Goal: Obtain resource: Download file/media

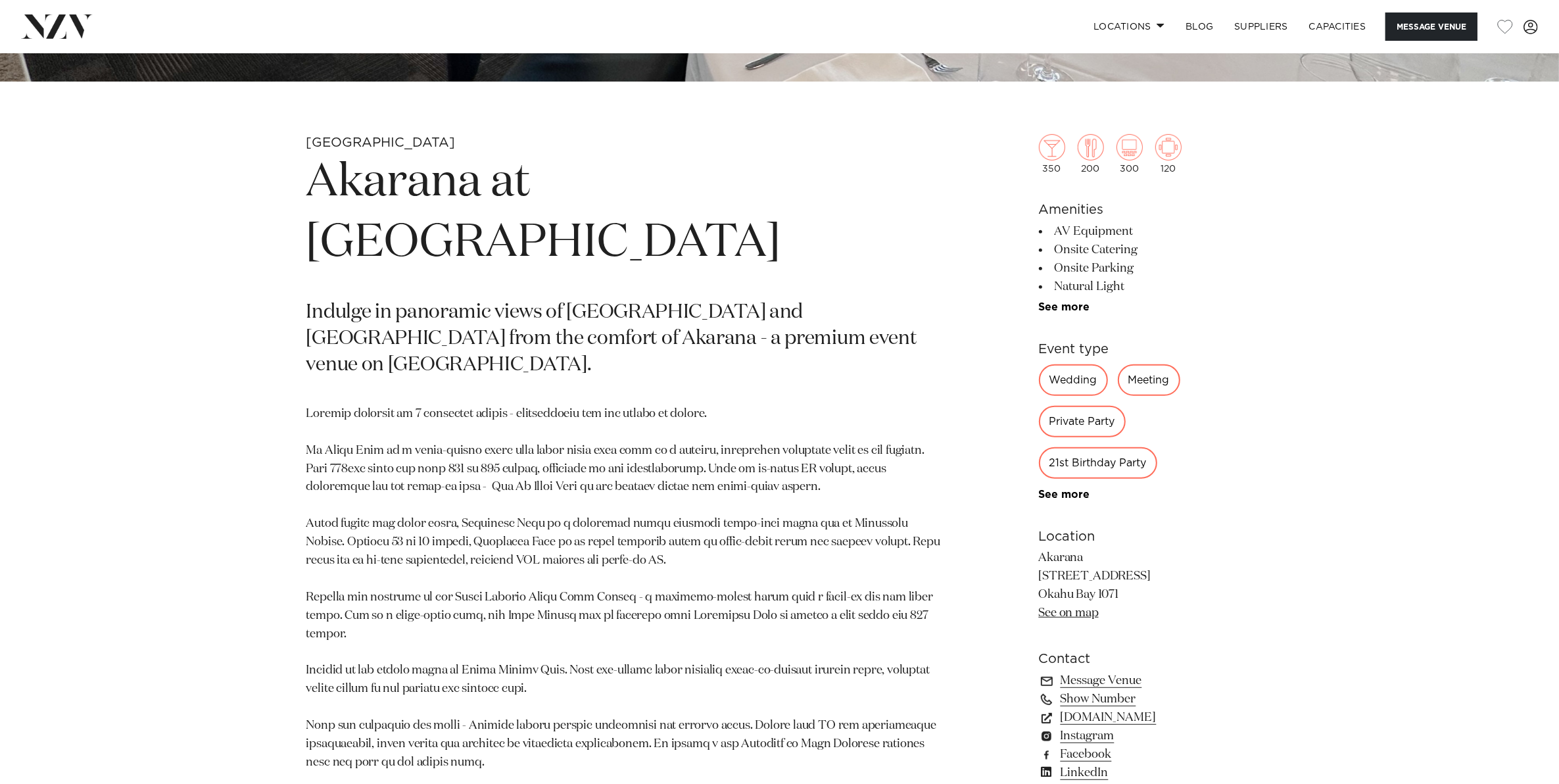
scroll to position [740, 0]
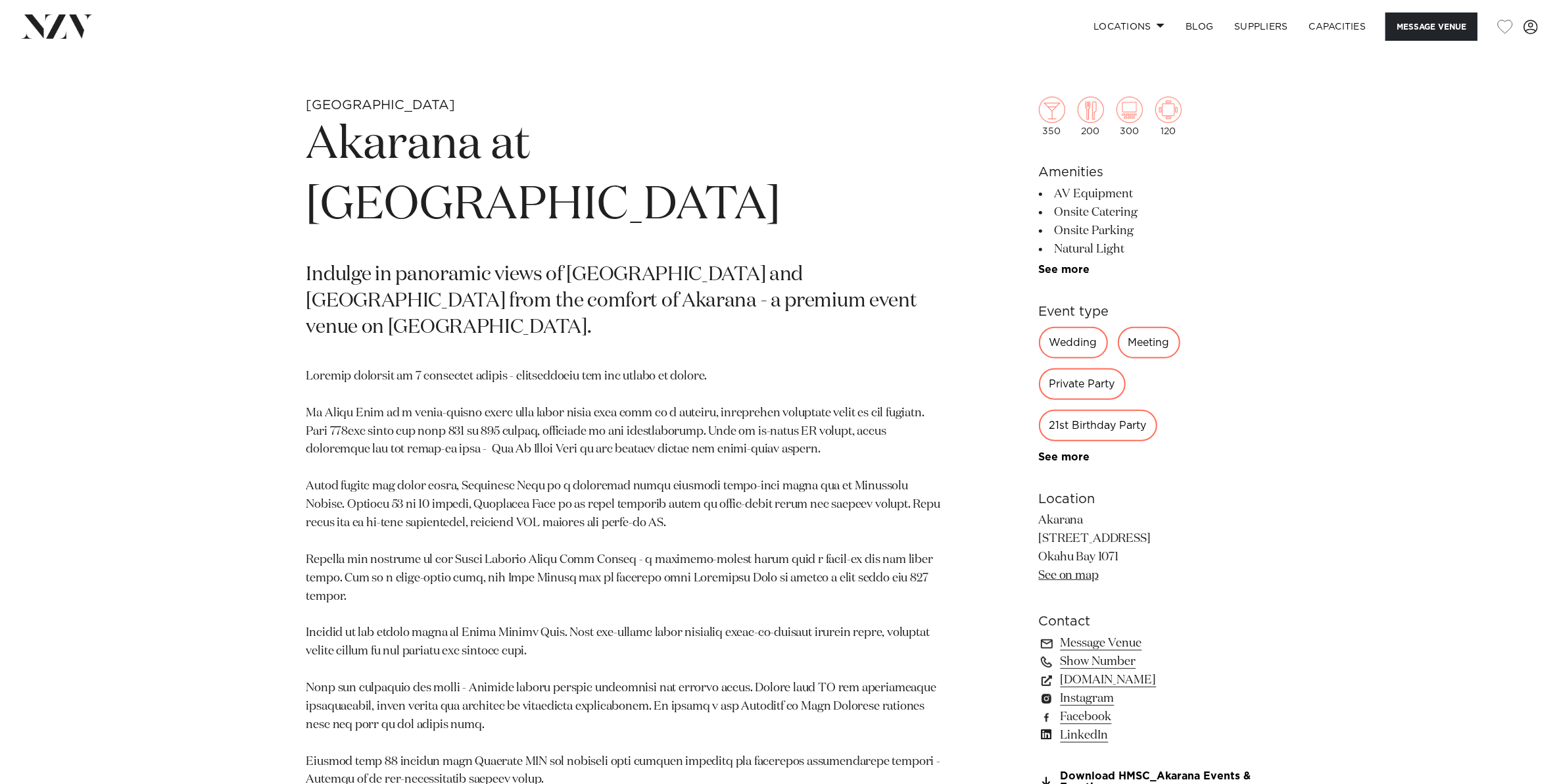
drag, startPoint x: 732, startPoint y: 139, endPoint x: 551, endPoint y: 188, distance: 187.5
click at [551, 188] on h1 "Akarana at [GEOGRAPHIC_DATA]" at bounding box center [626, 175] width 639 height 121
drag, startPoint x: 551, startPoint y: 188, endPoint x: 481, endPoint y: 195, distance: 70.3
click at [481, 195] on h1 "Akarana at [GEOGRAPHIC_DATA]" at bounding box center [626, 175] width 639 height 121
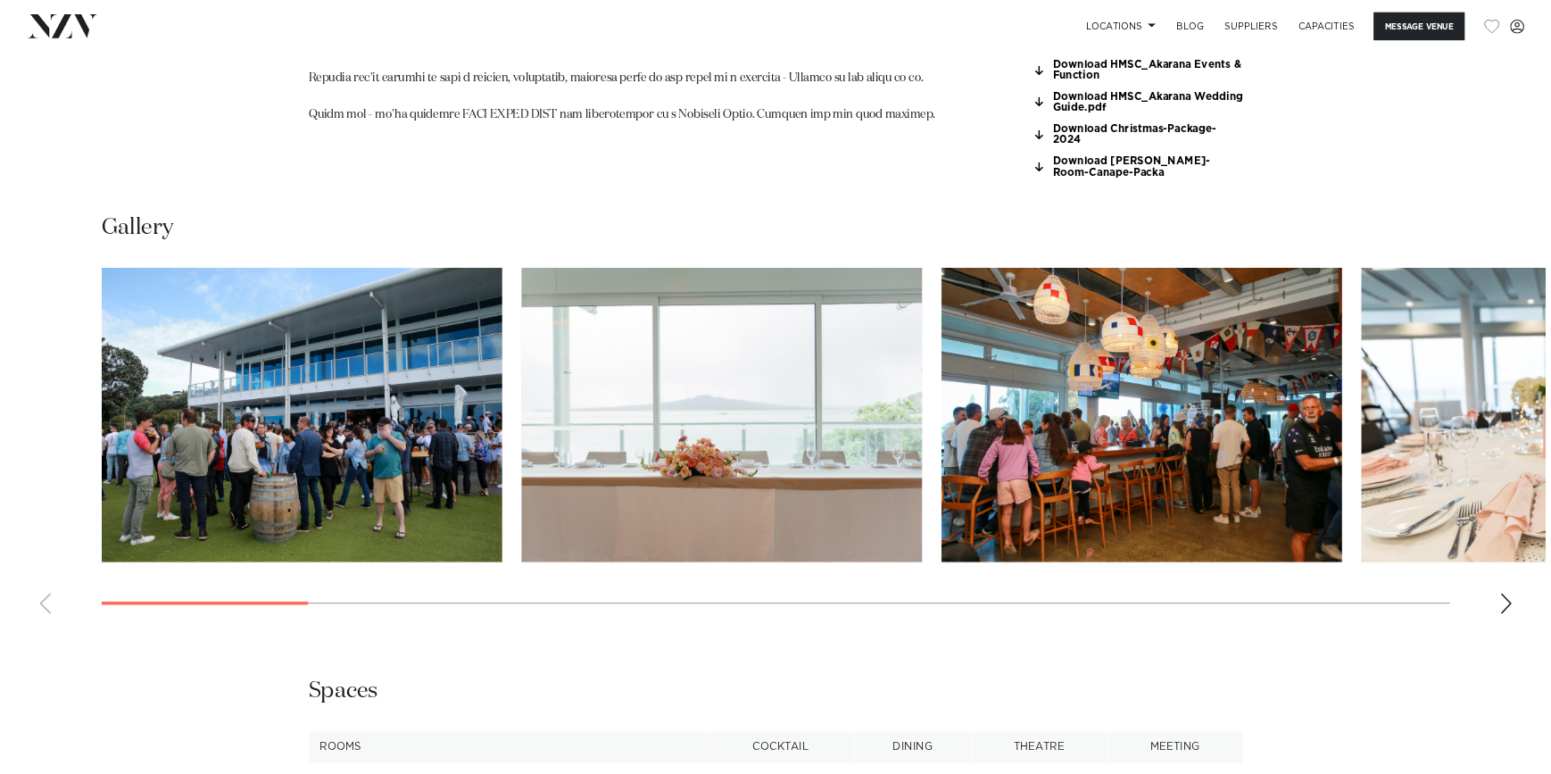
scroll to position [2007, 0]
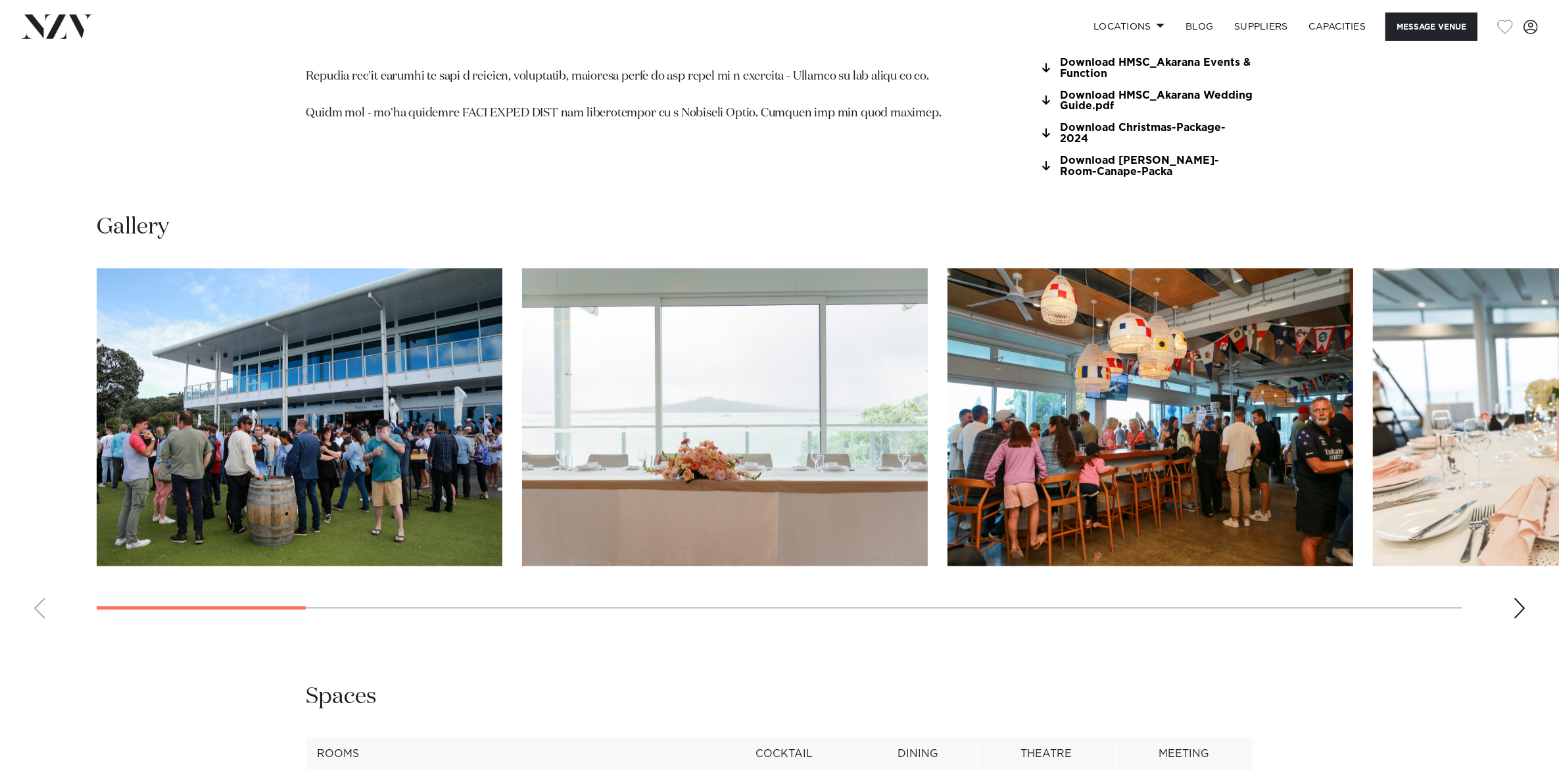
click at [1510, 592] on swiper-container at bounding box center [779, 449] width 1559 height 361
click at [1524, 598] on div "Next slide" at bounding box center [1520, 608] width 13 height 21
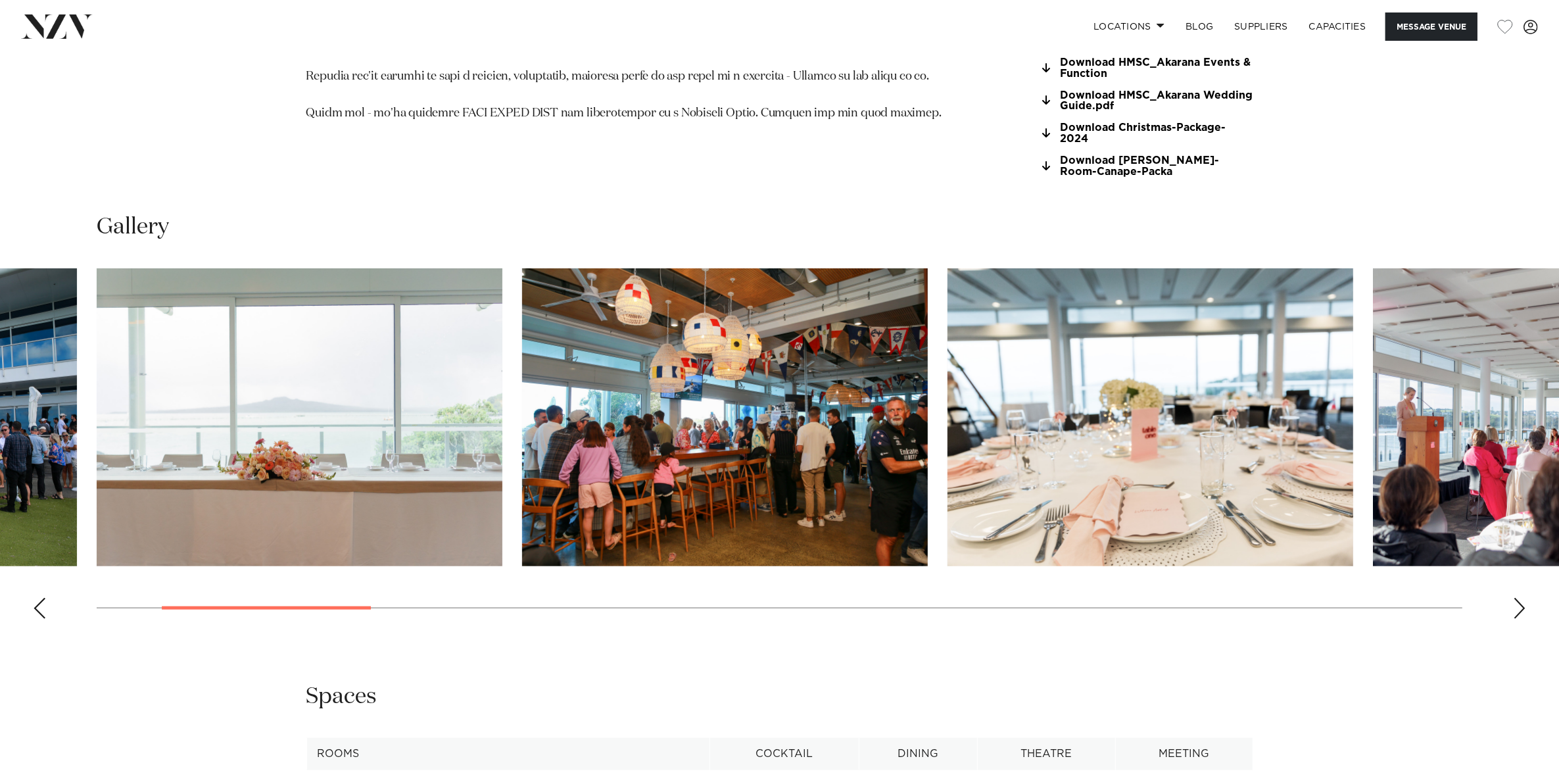
click at [41, 598] on div "Previous slide" at bounding box center [40, 608] width 13 height 21
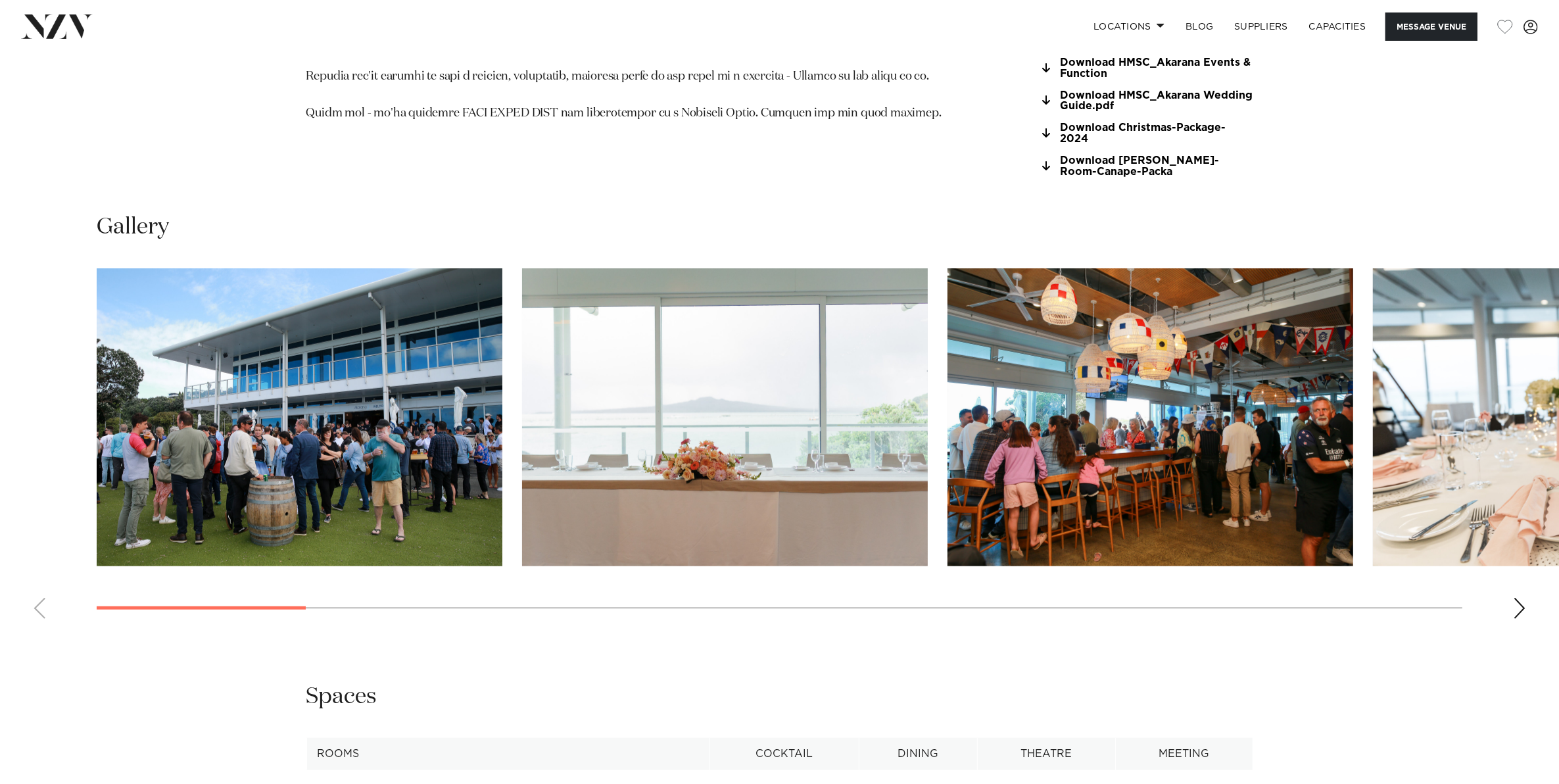
click at [1530, 589] on swiper-container at bounding box center [779, 449] width 1559 height 361
click at [1515, 598] on div "Next slide" at bounding box center [1520, 608] width 13 height 21
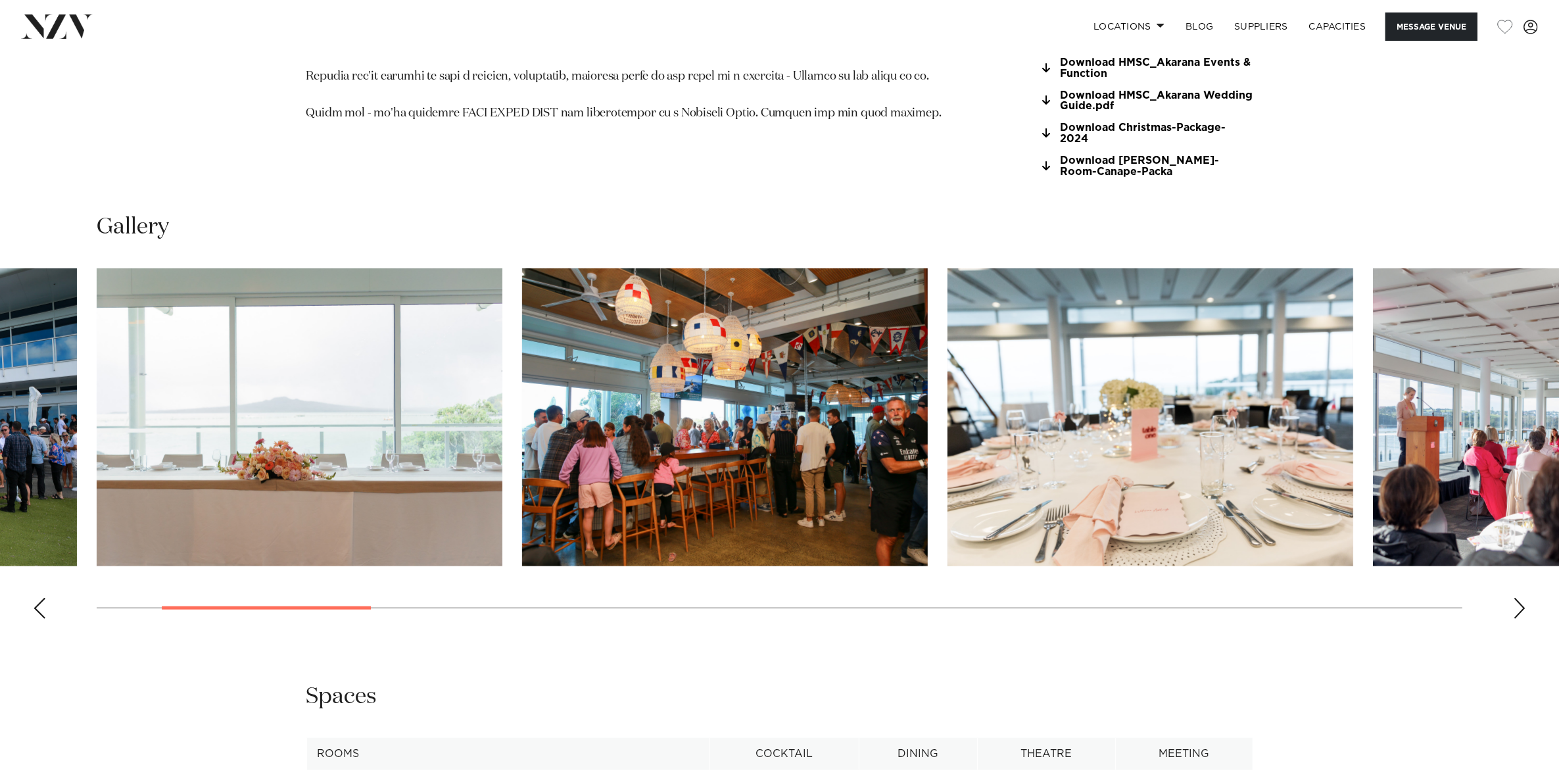
click at [1515, 598] on div "Next slide" at bounding box center [1520, 608] width 13 height 21
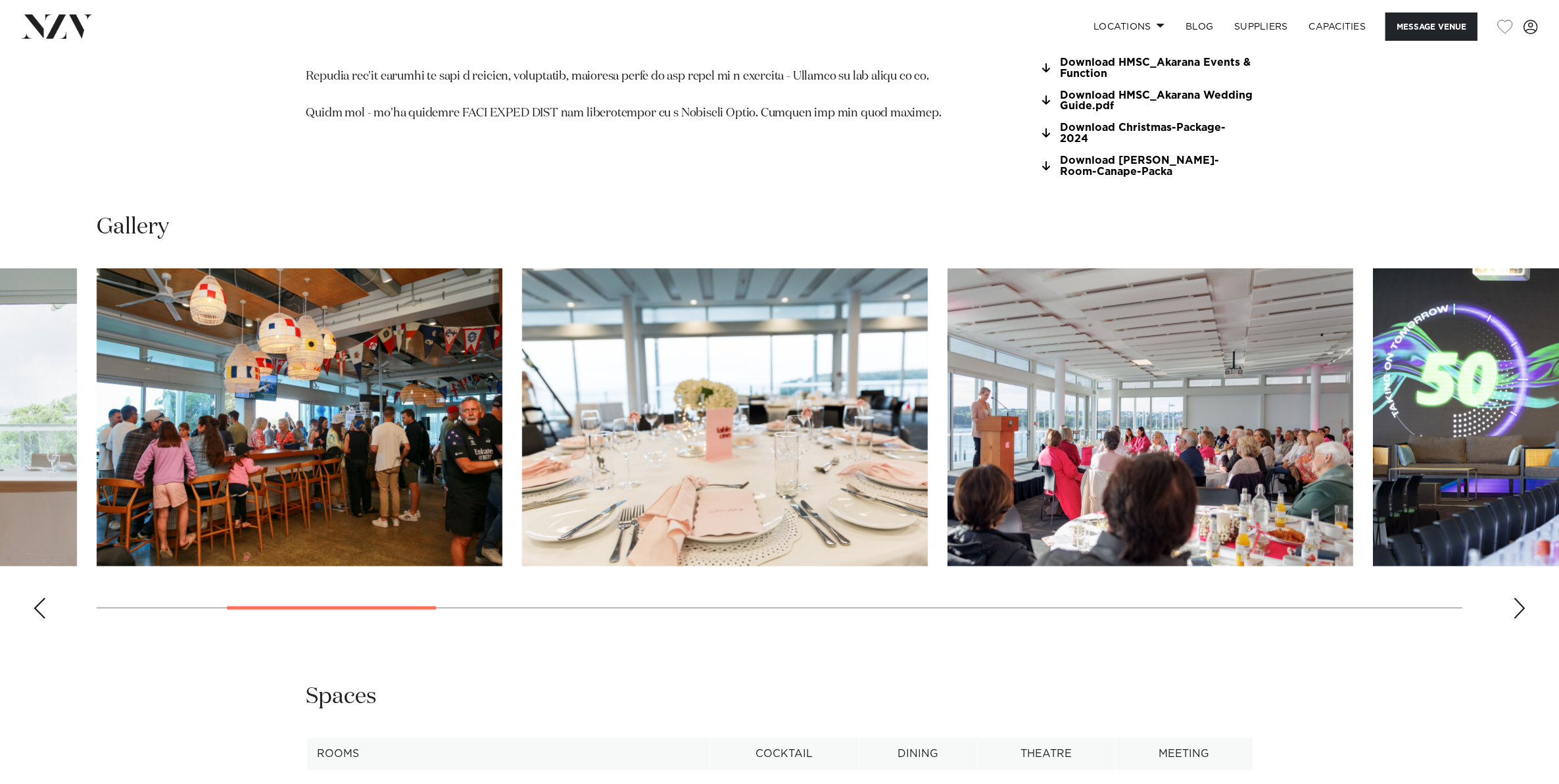
click at [1513, 598] on div "Next slide" at bounding box center [1520, 608] width 13 height 21
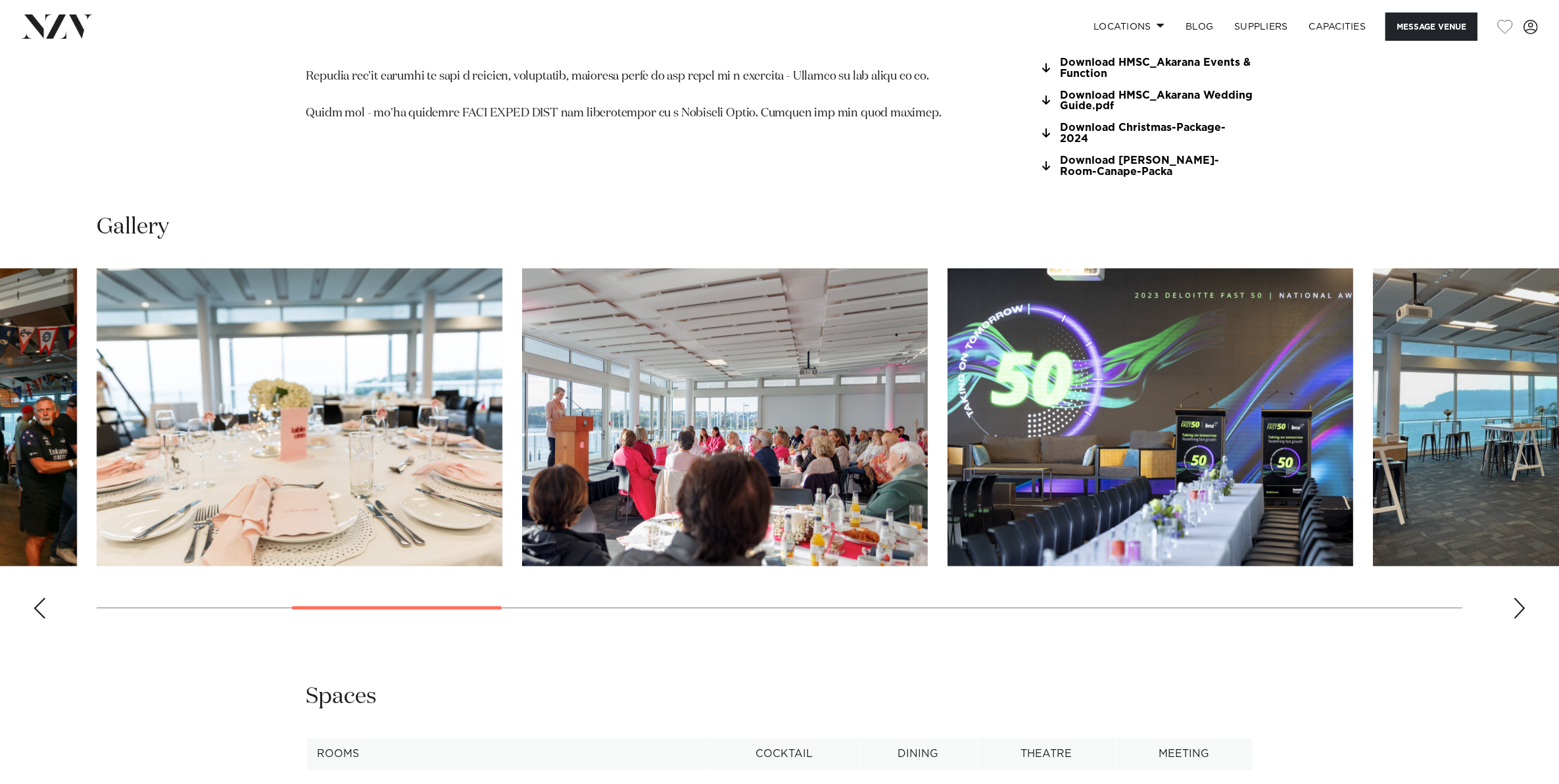
click at [1516, 600] on div "Next slide" at bounding box center [1520, 608] width 13 height 21
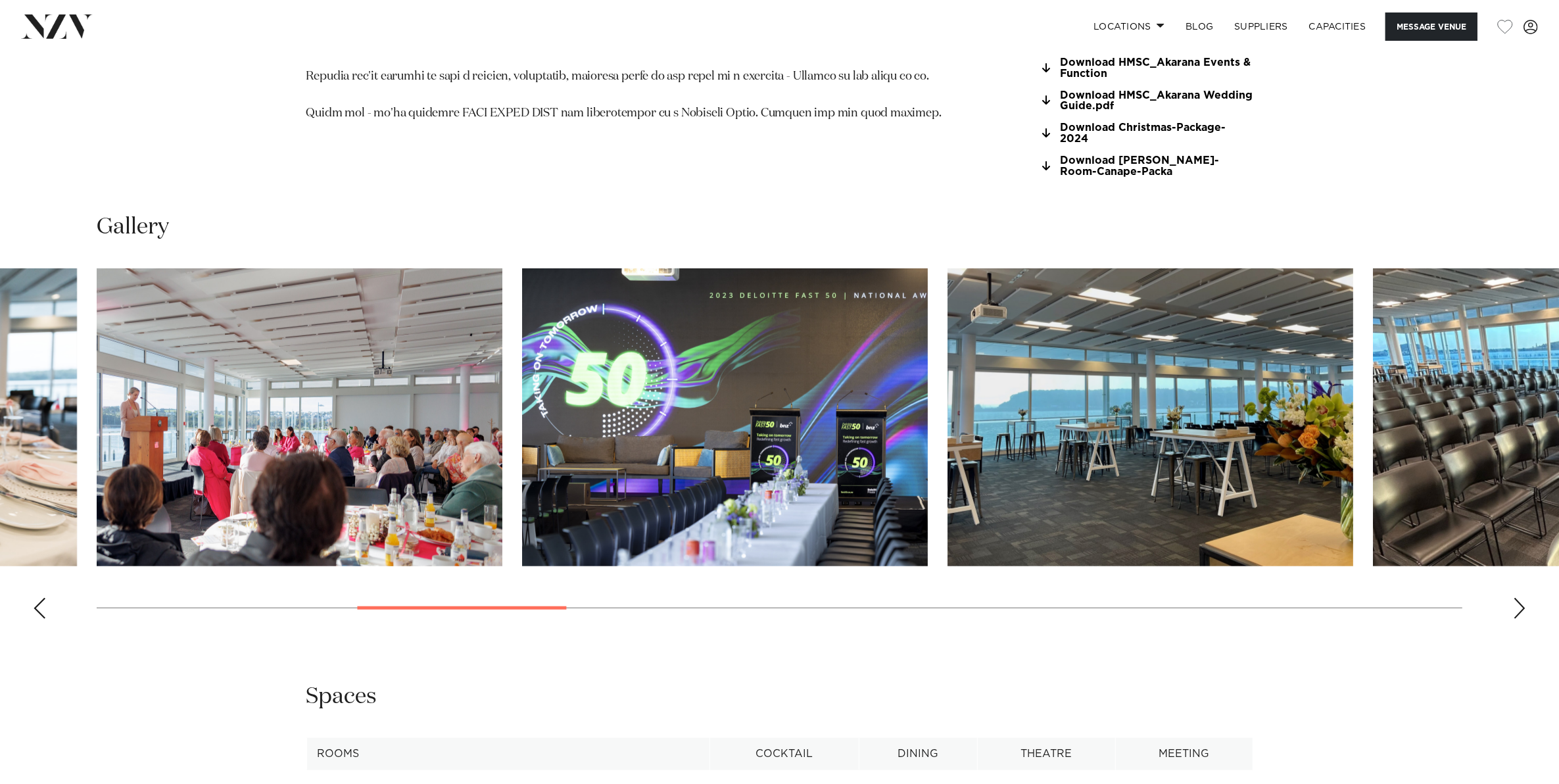
click at [1516, 600] on div "Next slide" at bounding box center [1520, 608] width 13 height 21
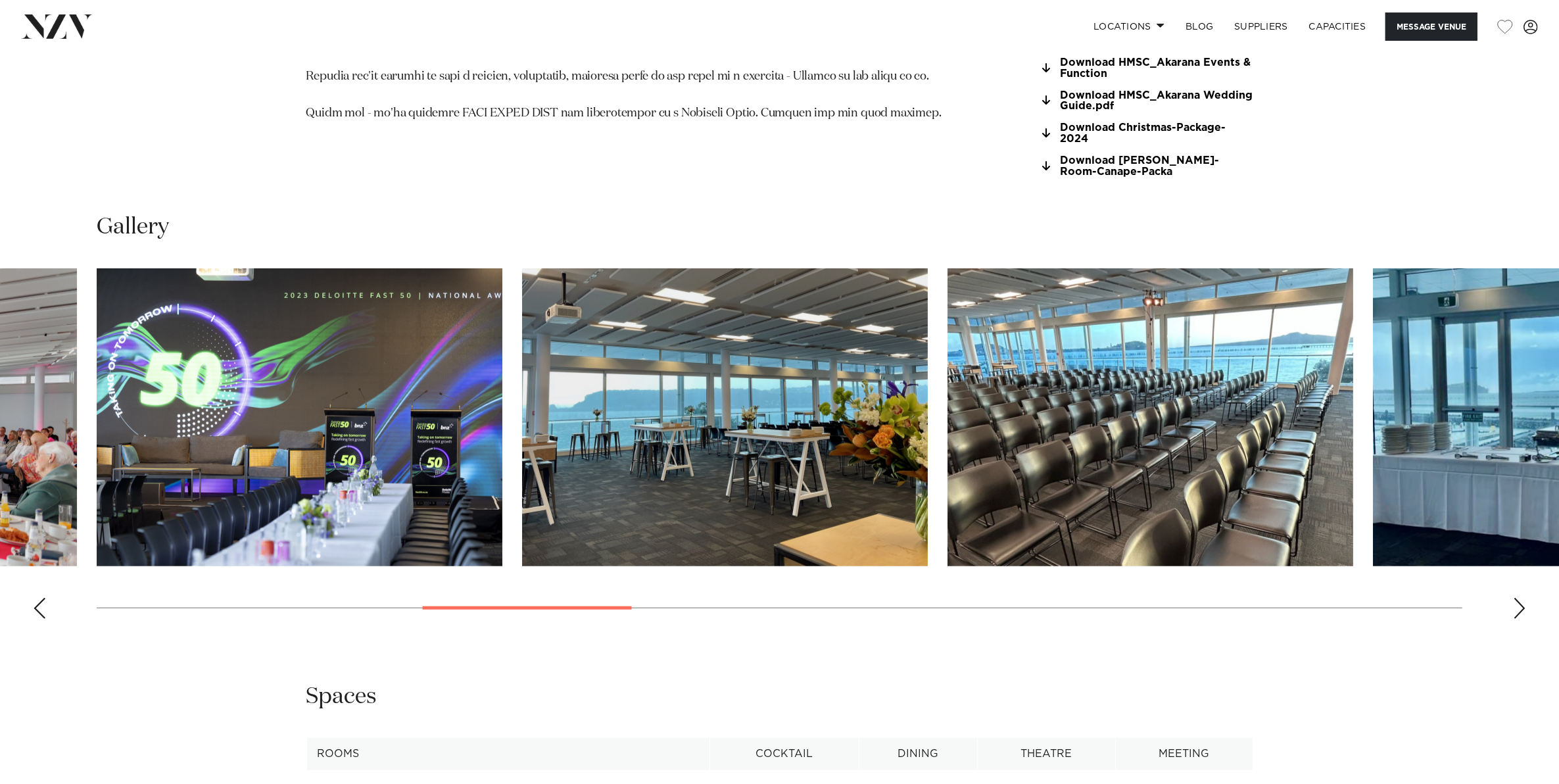
click at [1516, 600] on div "Next slide" at bounding box center [1520, 608] width 13 height 21
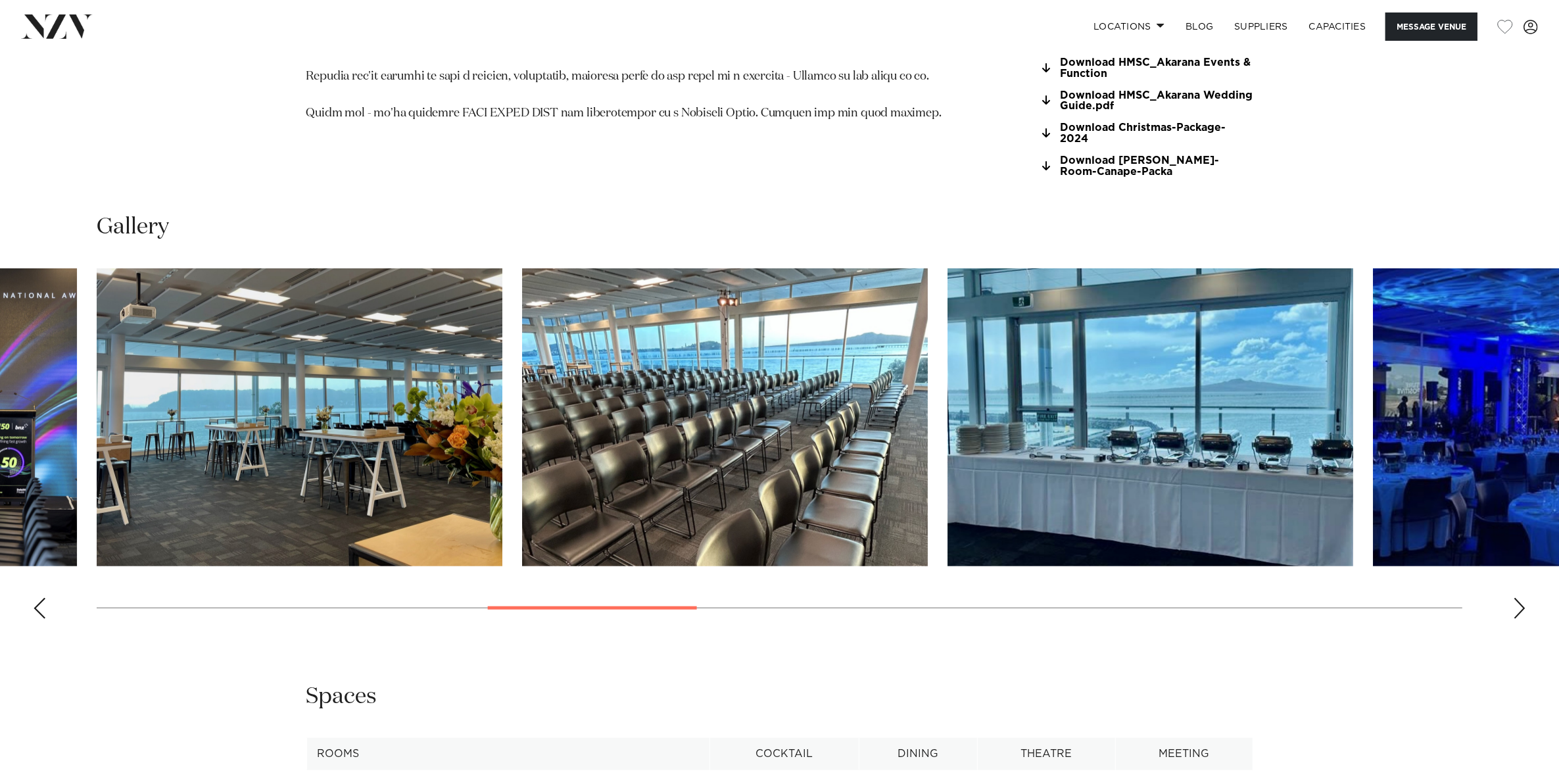
click at [1516, 600] on div "Next slide" at bounding box center [1520, 608] width 13 height 21
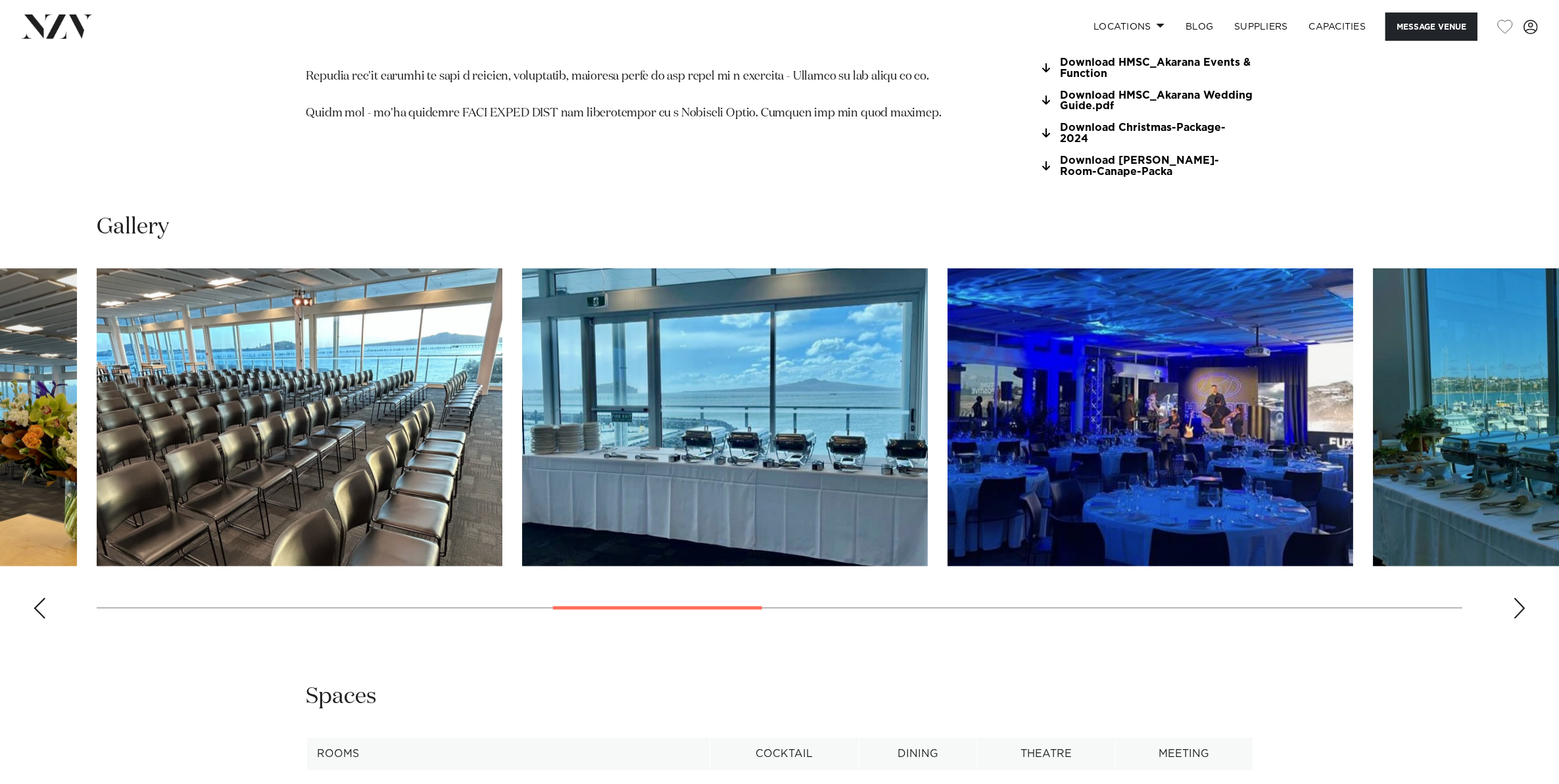
click at [1516, 600] on div "Next slide" at bounding box center [1520, 608] width 13 height 21
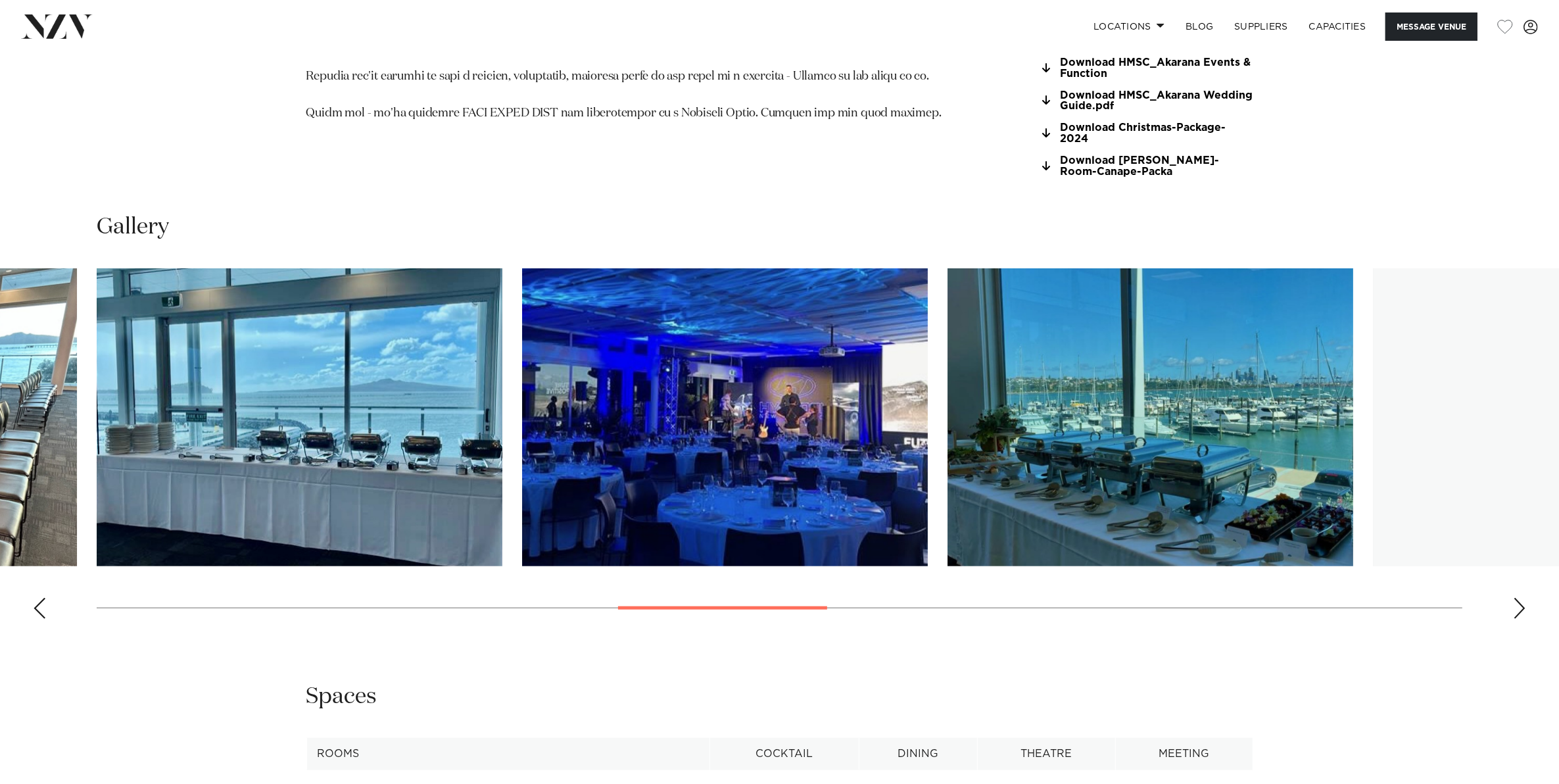
click at [1516, 600] on div "Next slide" at bounding box center [1520, 608] width 13 height 21
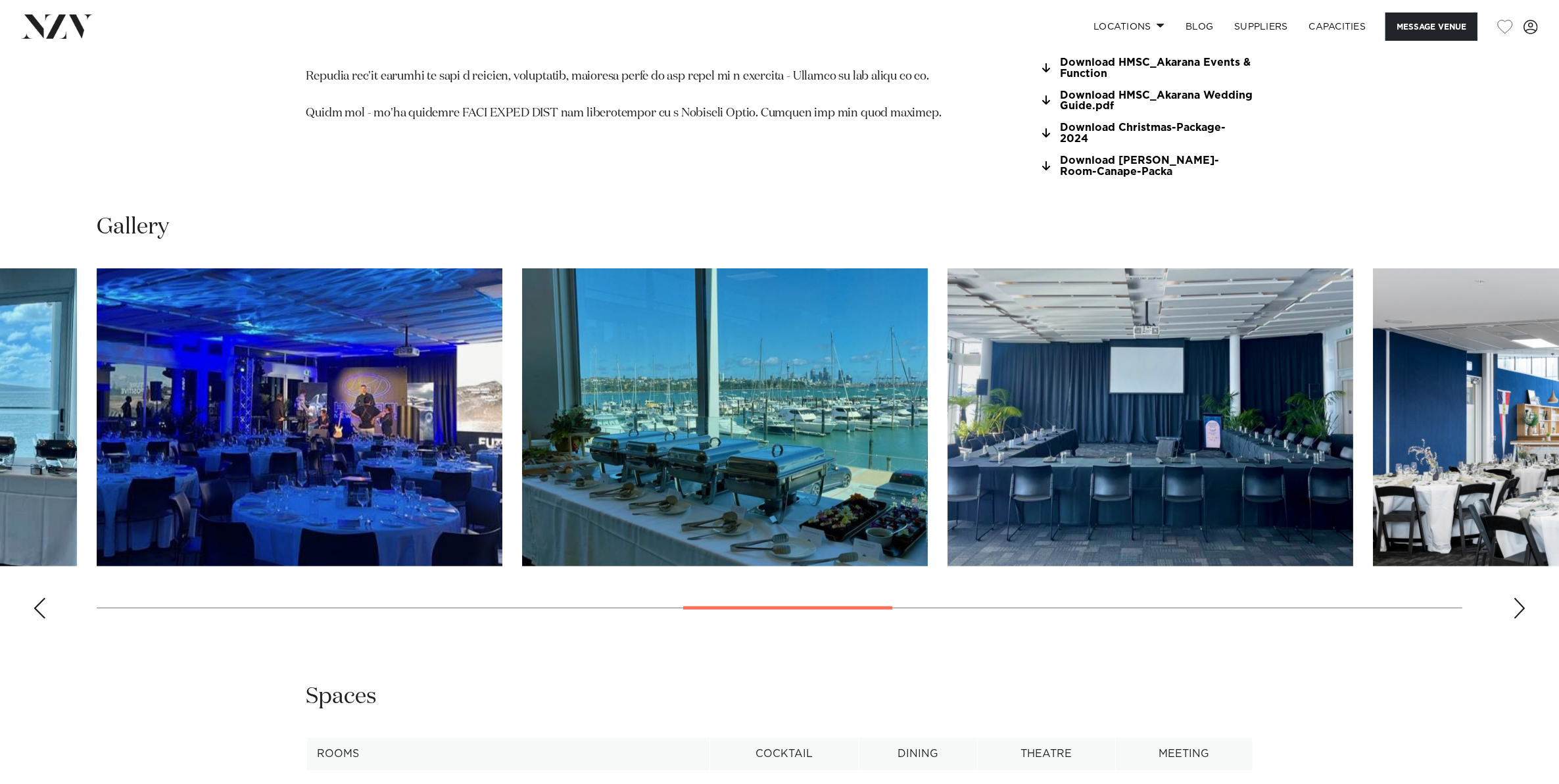
click at [1516, 600] on div "Next slide" at bounding box center [1520, 608] width 13 height 21
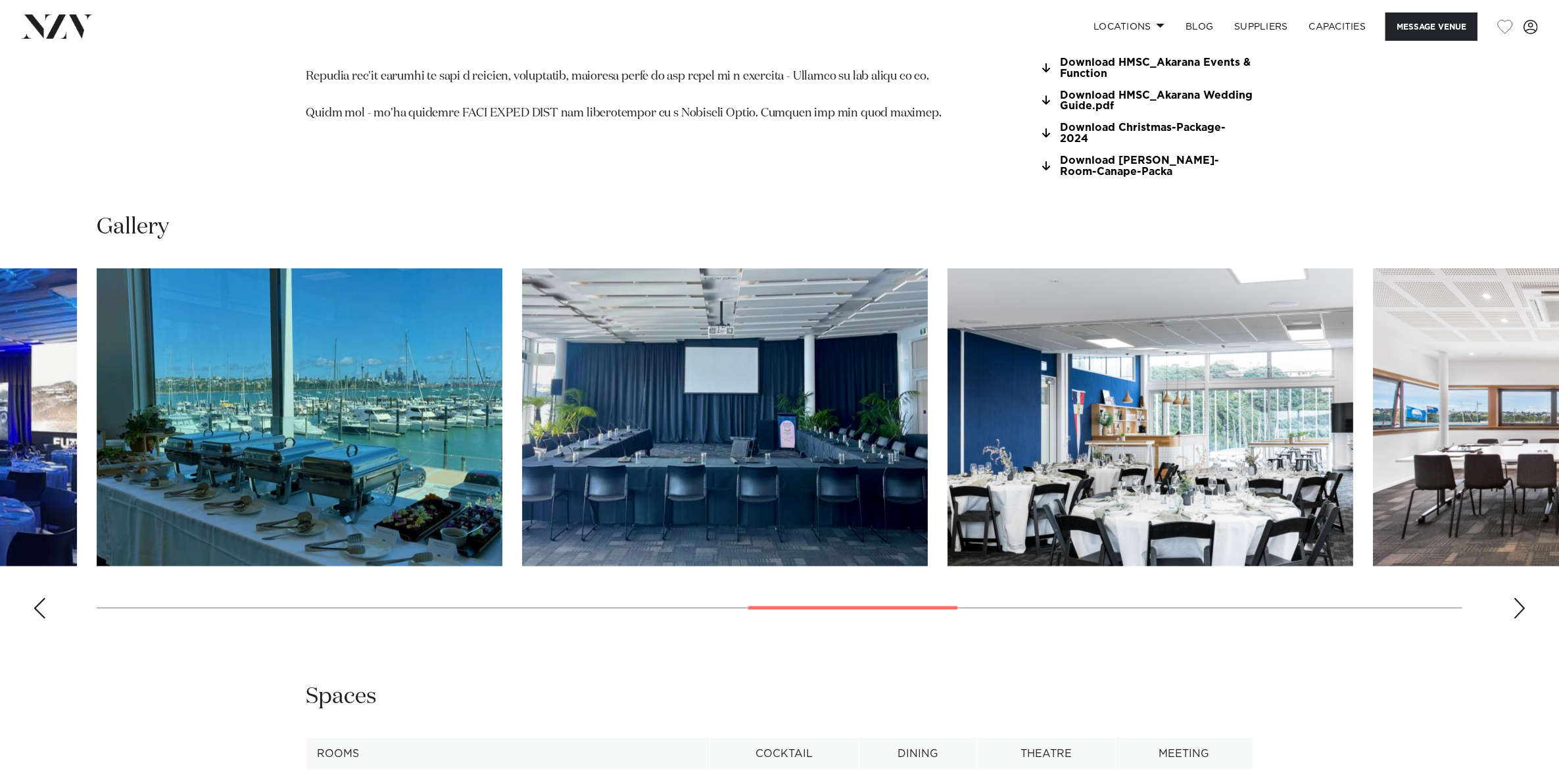
click at [1516, 600] on div "Next slide" at bounding box center [1520, 608] width 13 height 21
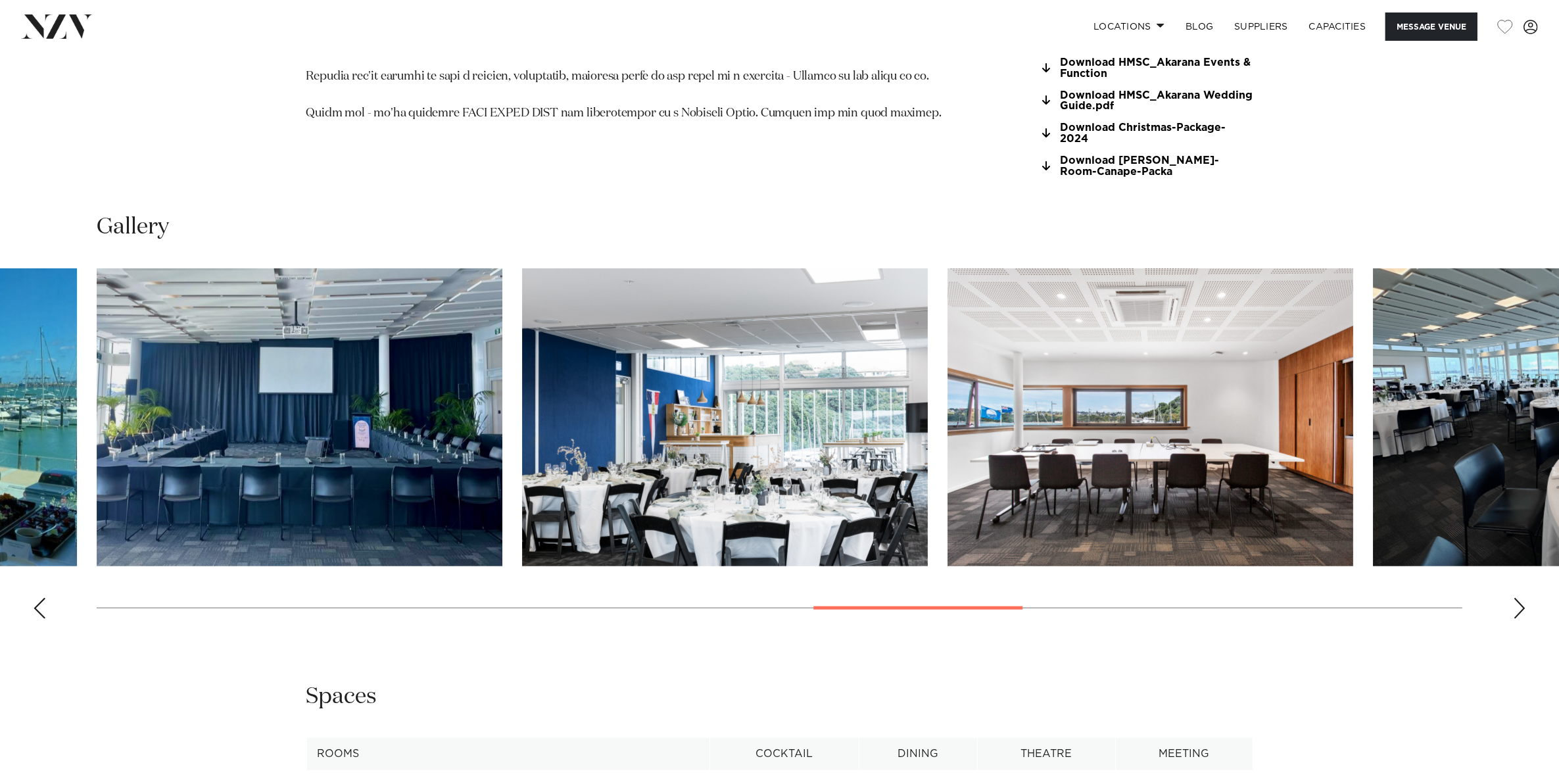
click at [1177, 412] on img "14 / 21" at bounding box center [1151, 417] width 405 height 298
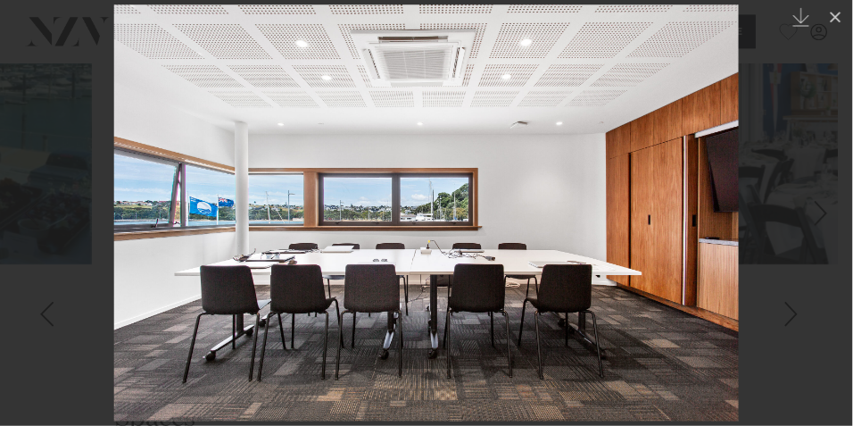
scroll to position [2008, 0]
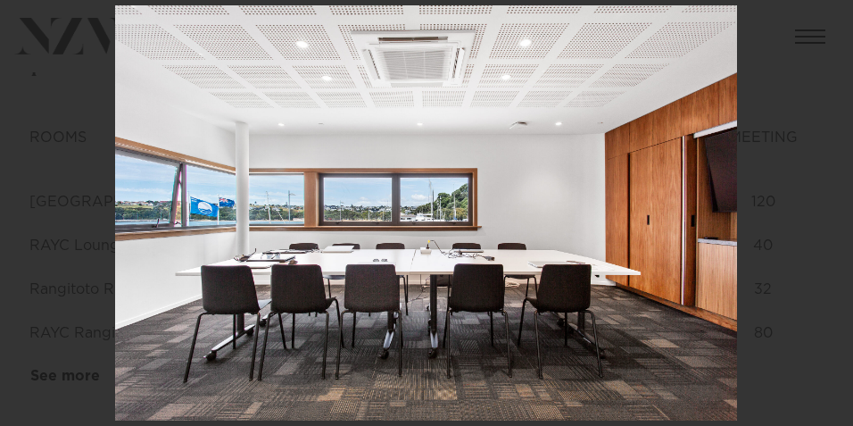
click at [830, 21] on div "14 / 21 Created with Sketch." at bounding box center [426, 213] width 853 height 426
click at [839, 21] on icon at bounding box center [833, 19] width 21 height 21
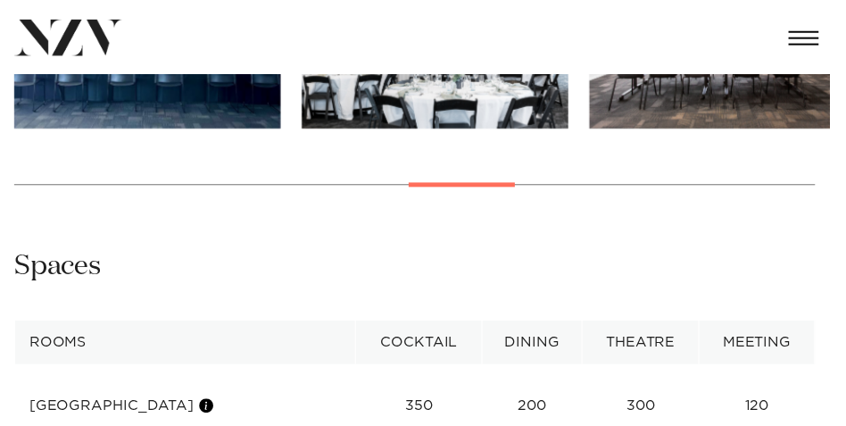
scroll to position [1453, 0]
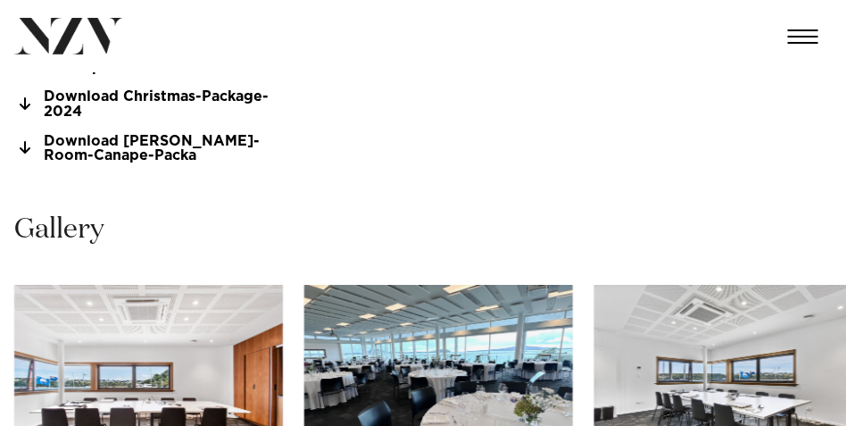
click at [574, 53] on div "Locations [GEOGRAPHIC_DATA] [GEOGRAPHIC_DATA] [GEOGRAPHIC_DATA] [GEOGRAPHIC_DAT…" at bounding box center [423, 36] width 846 height 41
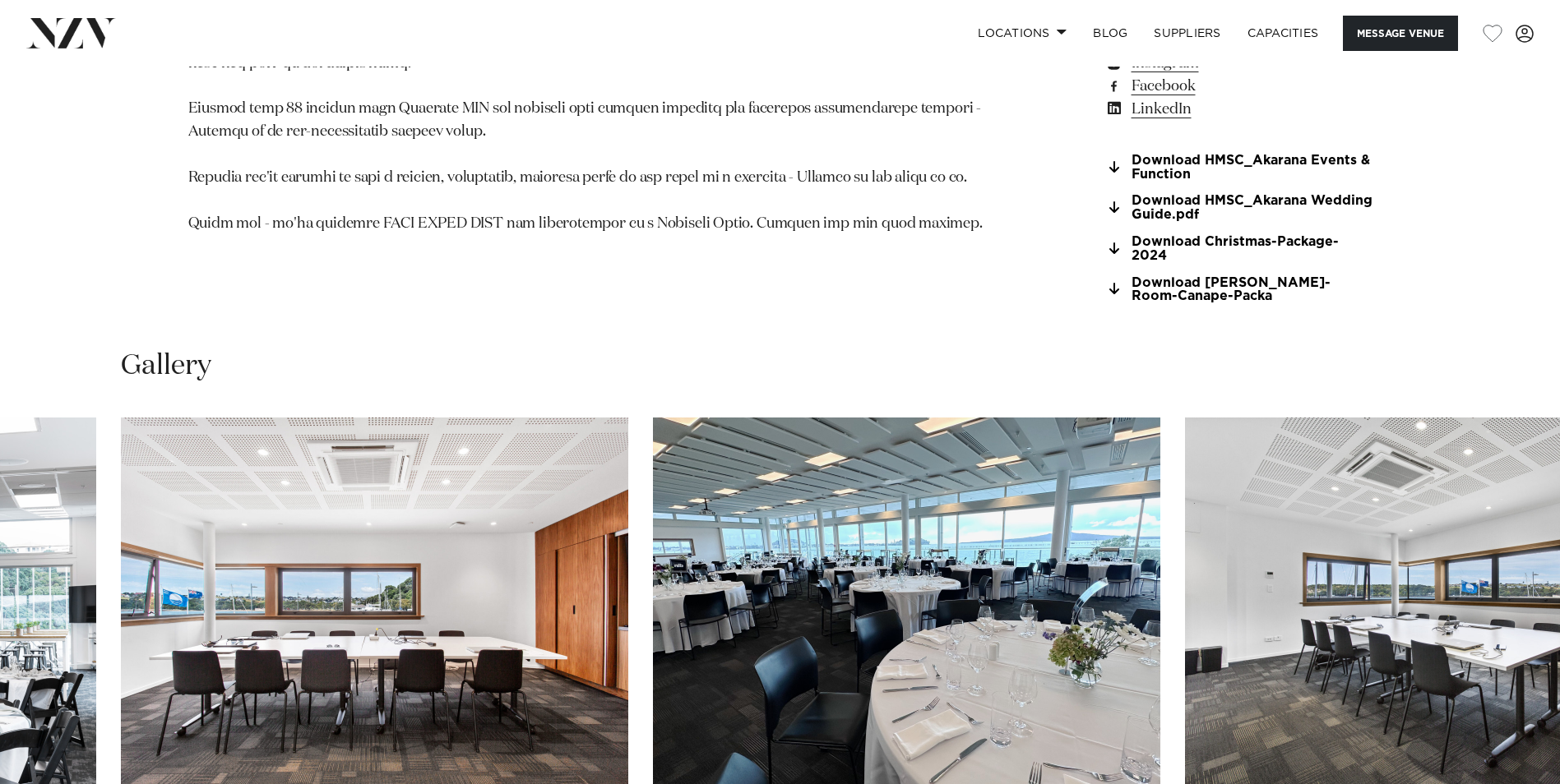
scroll to position [1704, 0]
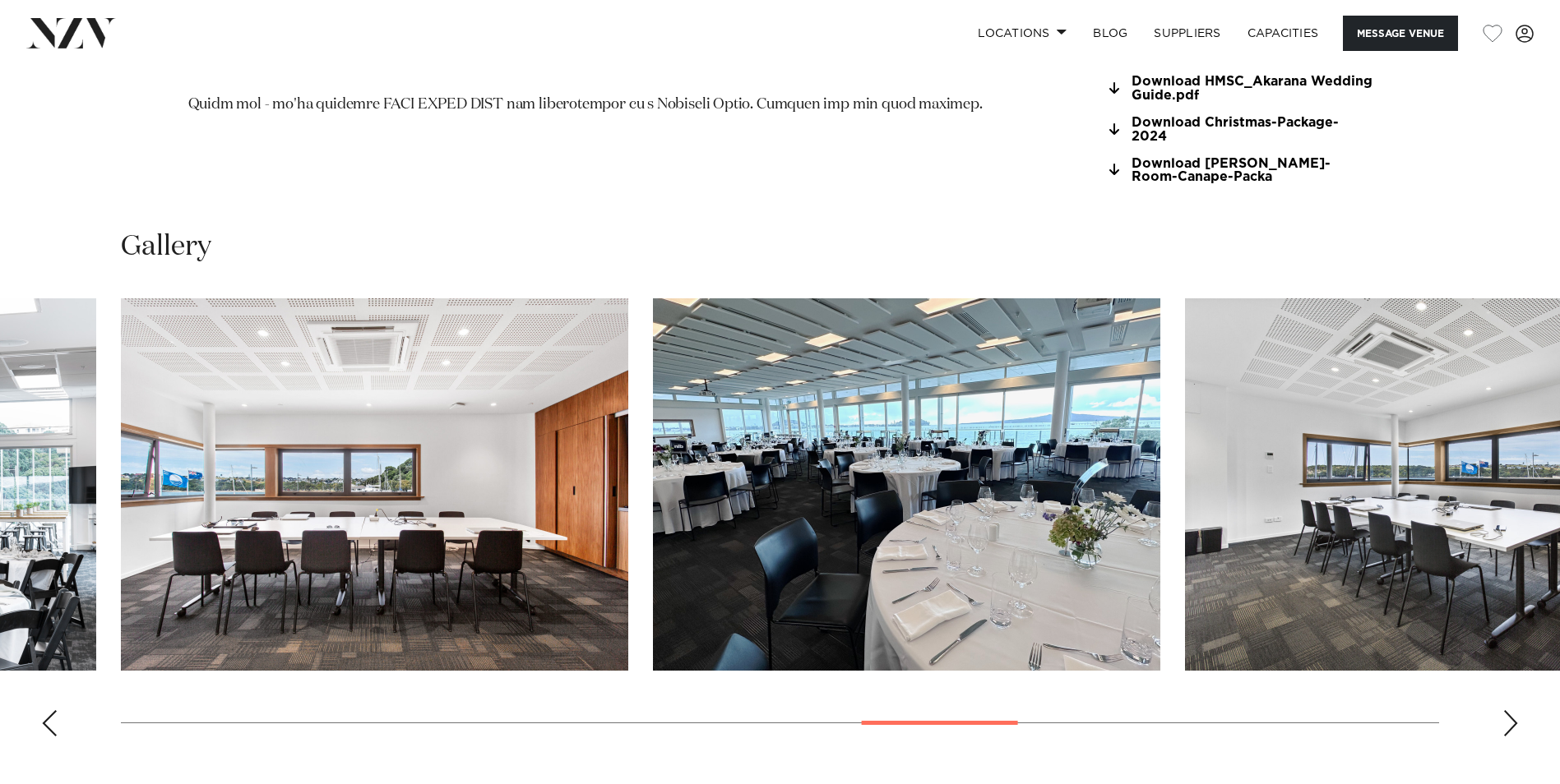
click at [1507, 710] on div "Next slide" at bounding box center [1510, 723] width 17 height 27
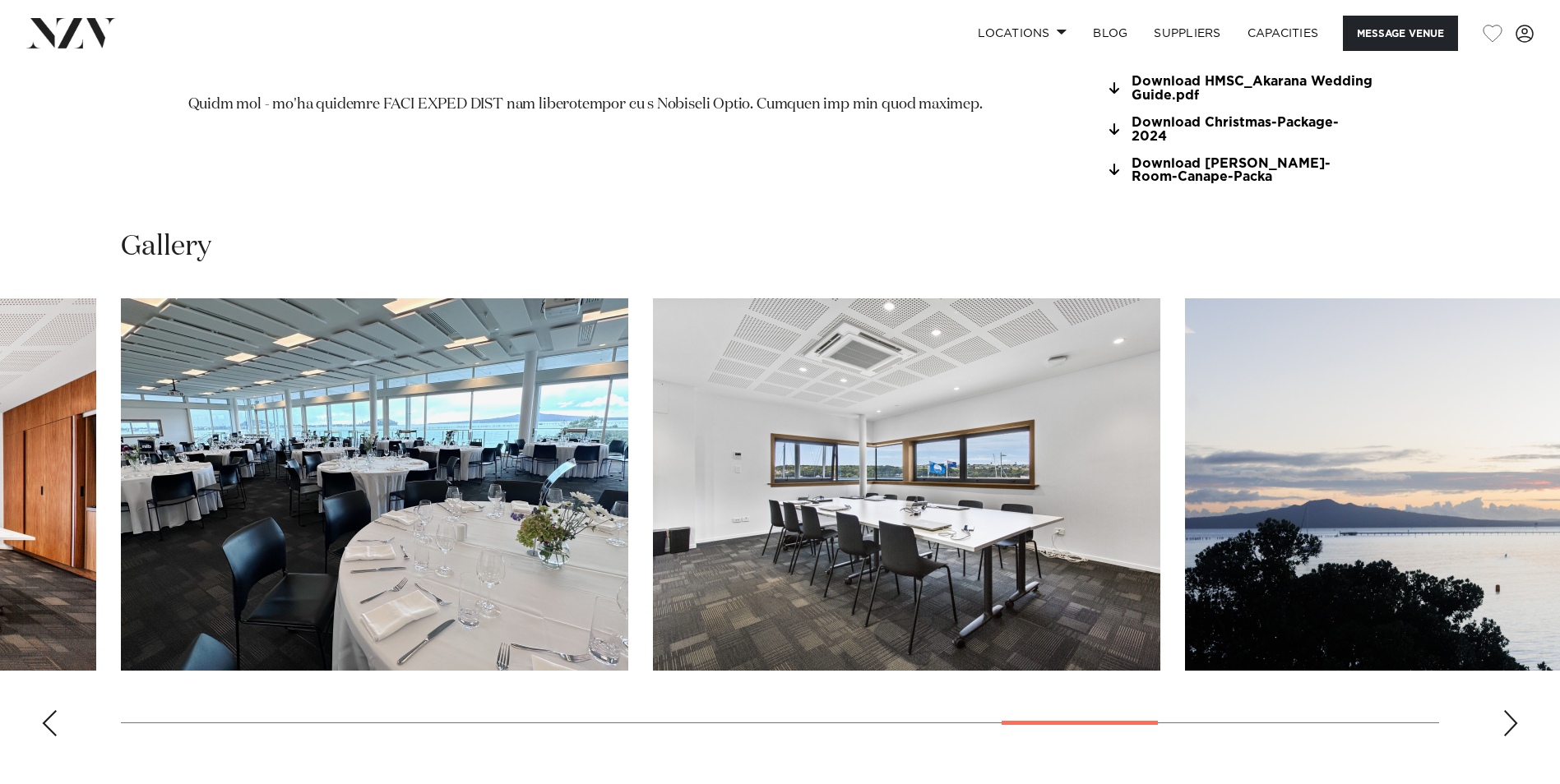
click at [988, 322] on img "16 / 21" at bounding box center [906, 485] width 507 height 372
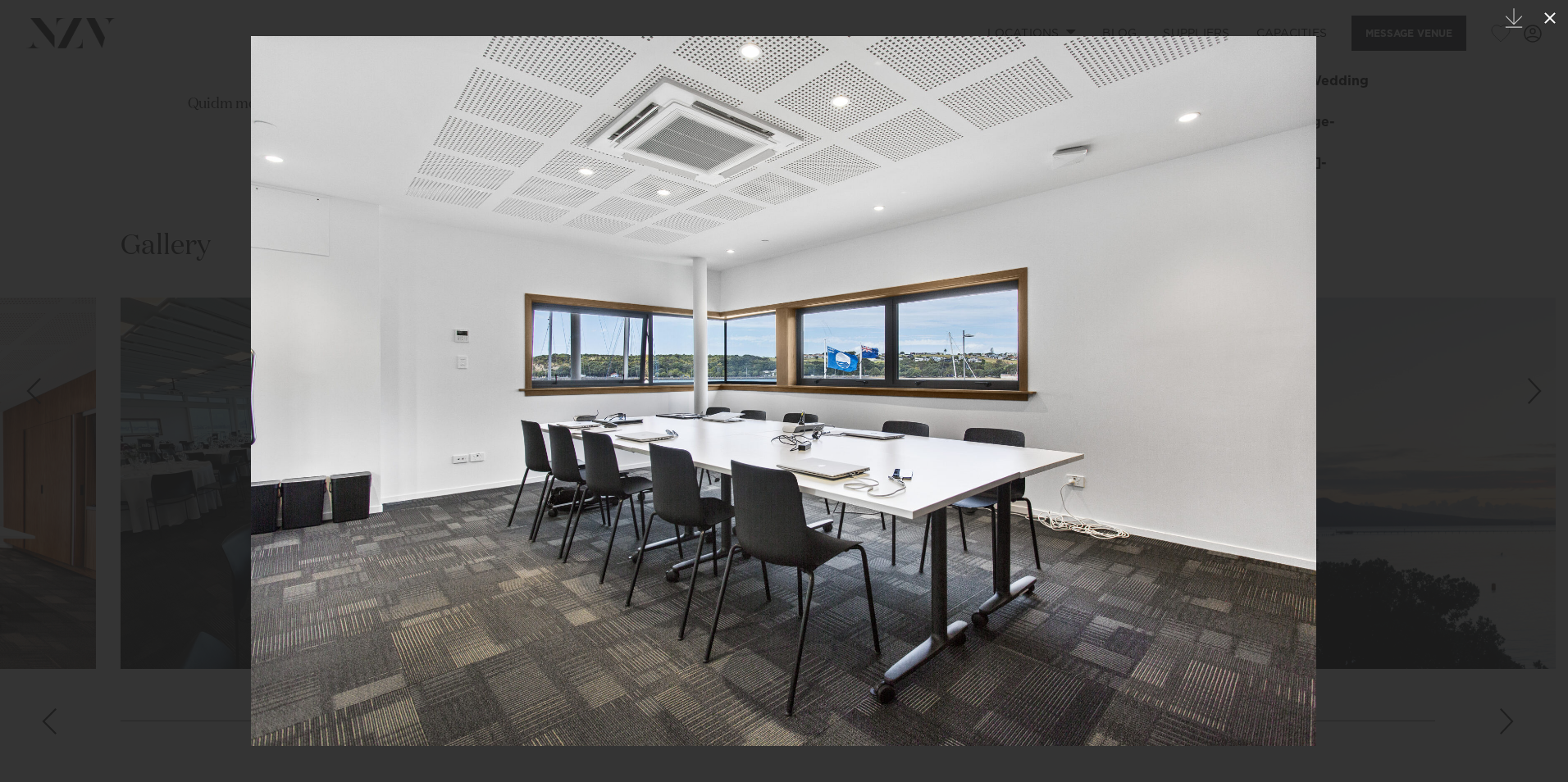
click at [1548, 19] on icon at bounding box center [1550, 17] width 11 height 11
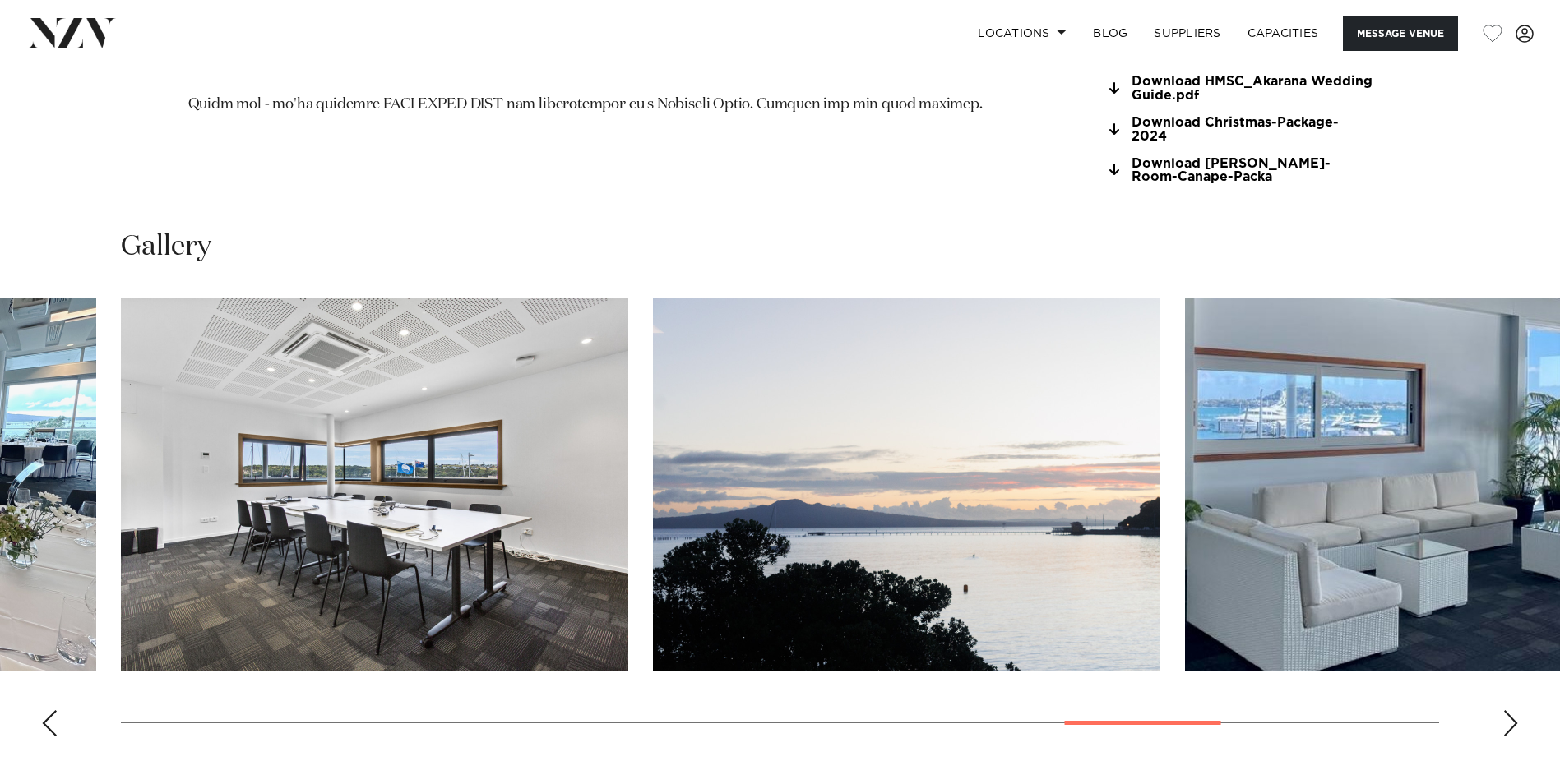
click at [1513, 714] on div "Next slide" at bounding box center [1510, 723] width 17 height 27
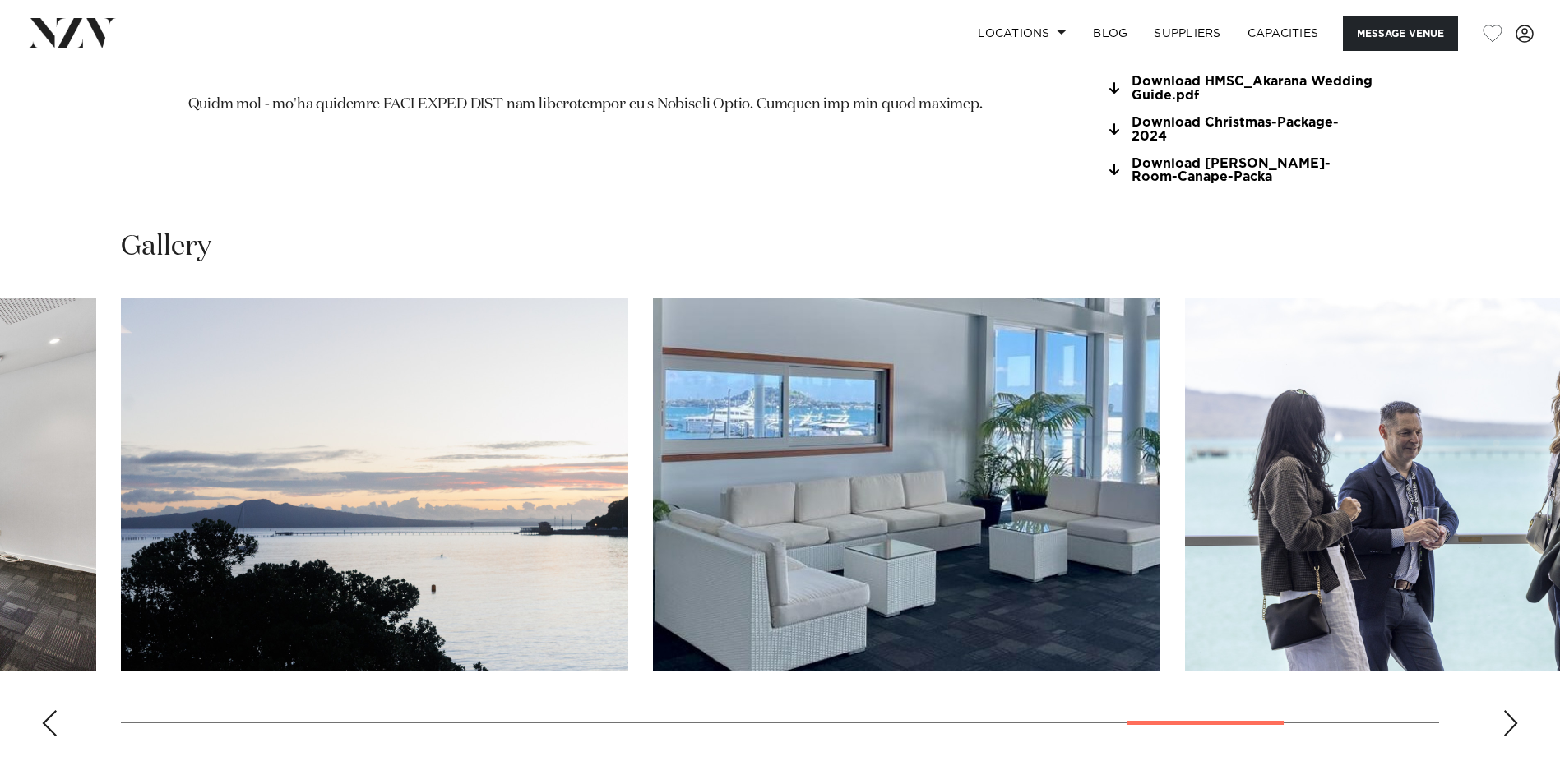
click at [1513, 714] on div "Next slide" at bounding box center [1510, 723] width 17 height 27
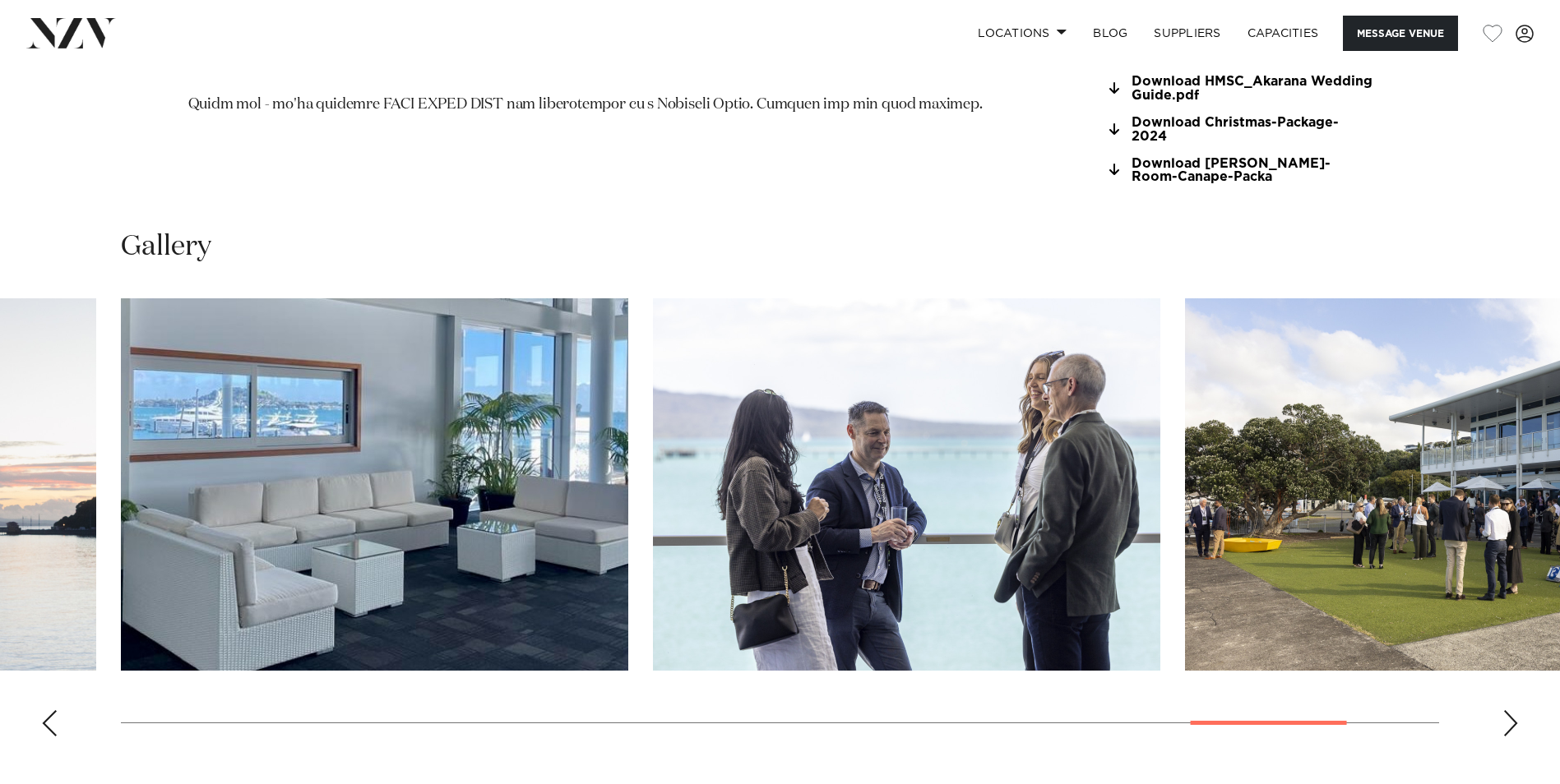
click at [1513, 714] on div "Next slide" at bounding box center [1510, 723] width 17 height 27
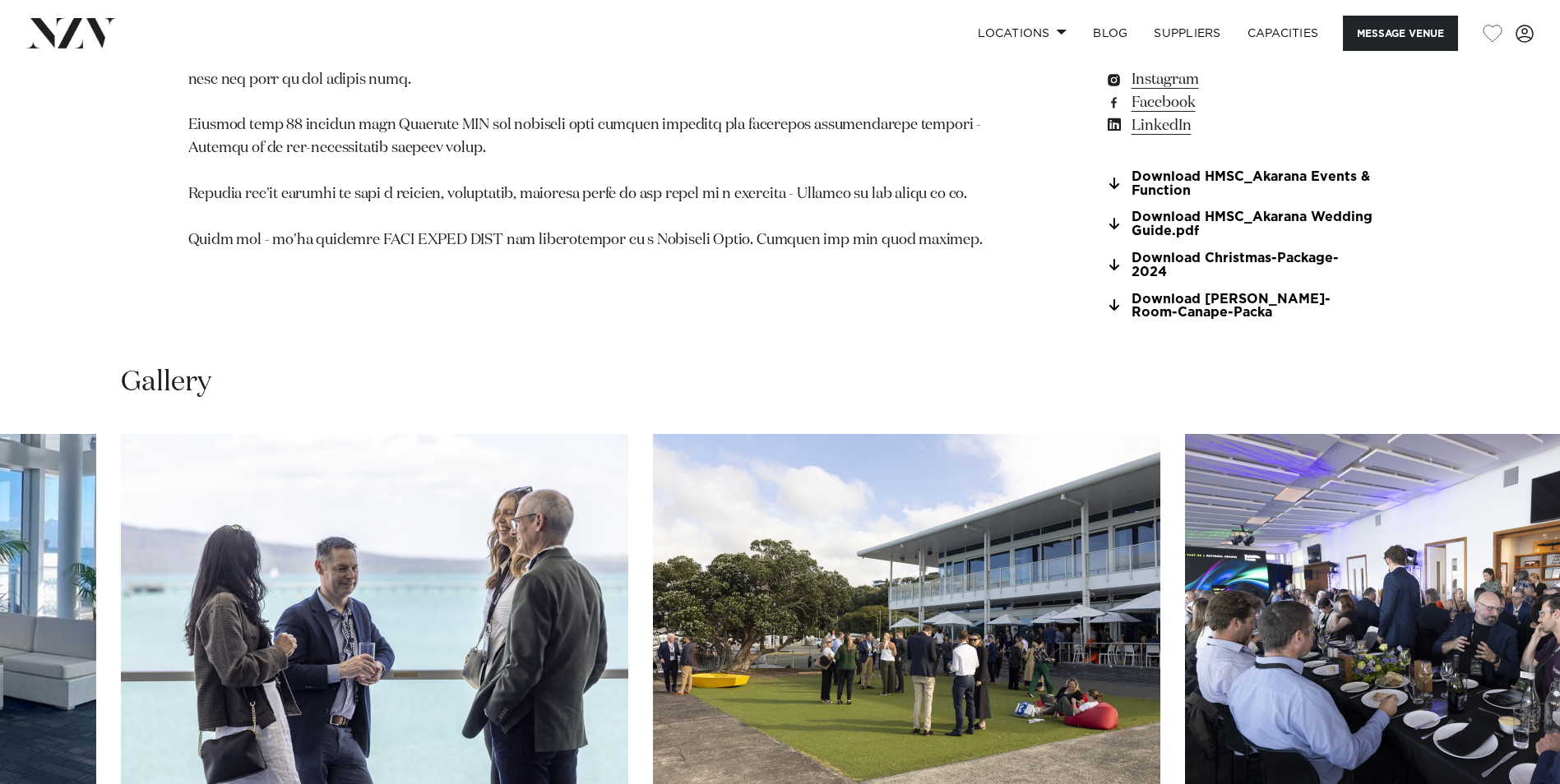
scroll to position [1539, 0]
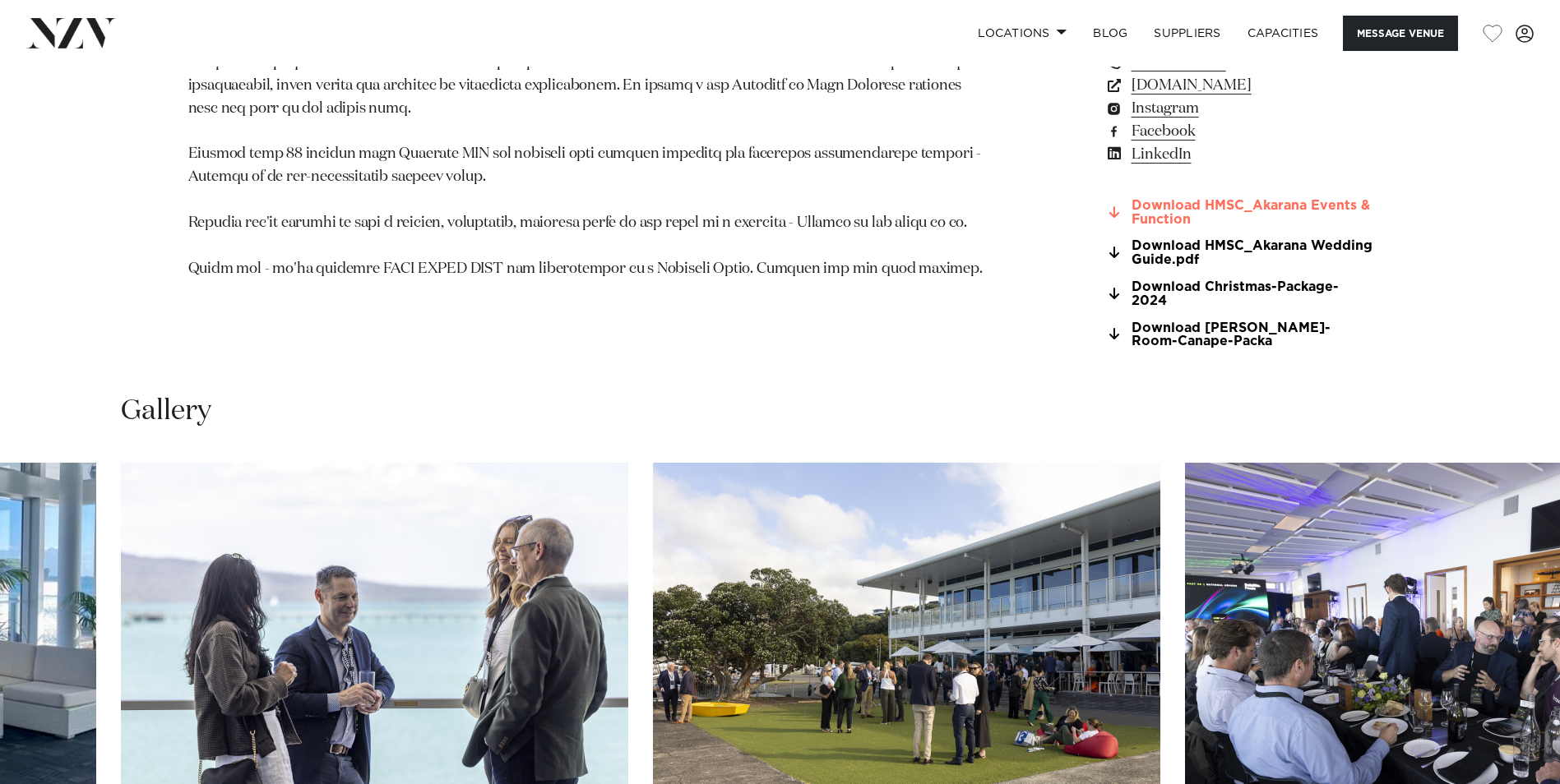
click at [1186, 216] on link "Download HMSC_Akarana Events & Function" at bounding box center [1237, 213] width 268 height 28
click at [1131, 287] on link "Download Christmas-Package-2024" at bounding box center [1237, 294] width 268 height 28
click at [1214, 242] on link "Download HMSC_Akarana Wedding Guide.pdf" at bounding box center [1237, 253] width 268 height 28
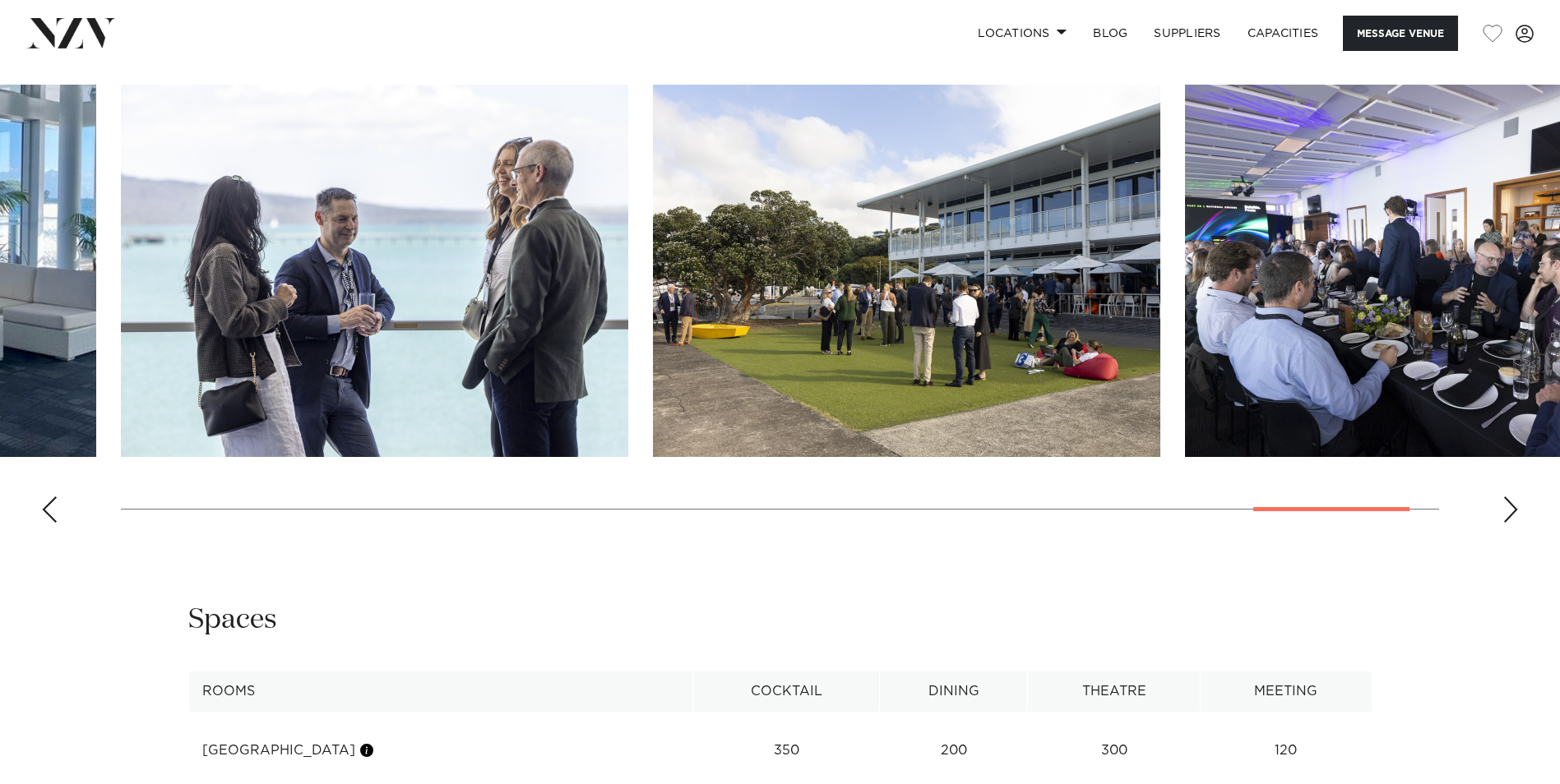
scroll to position [1890, 0]
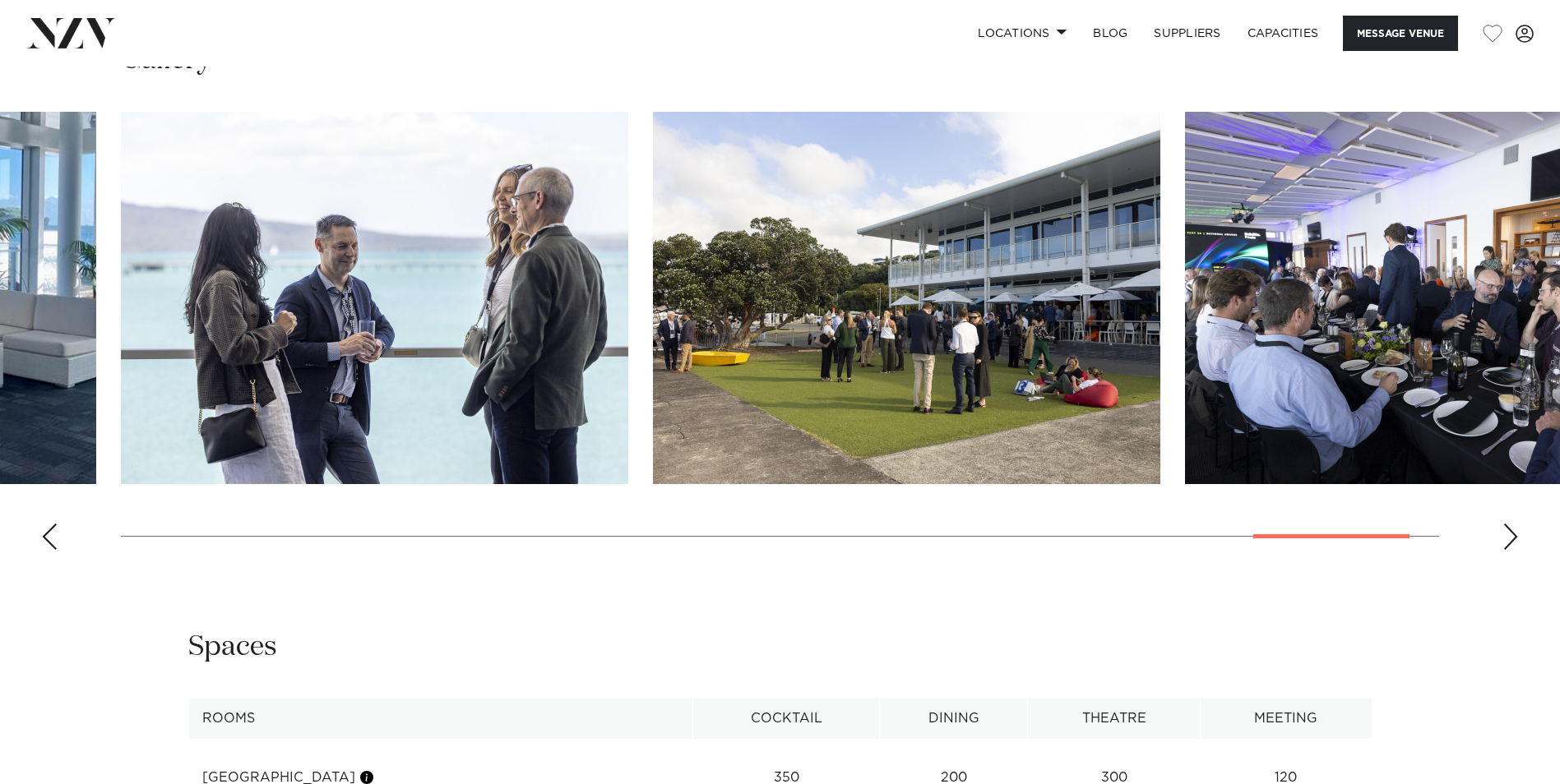
click at [46, 523] on div "Previous slide" at bounding box center [50, 536] width 17 height 27
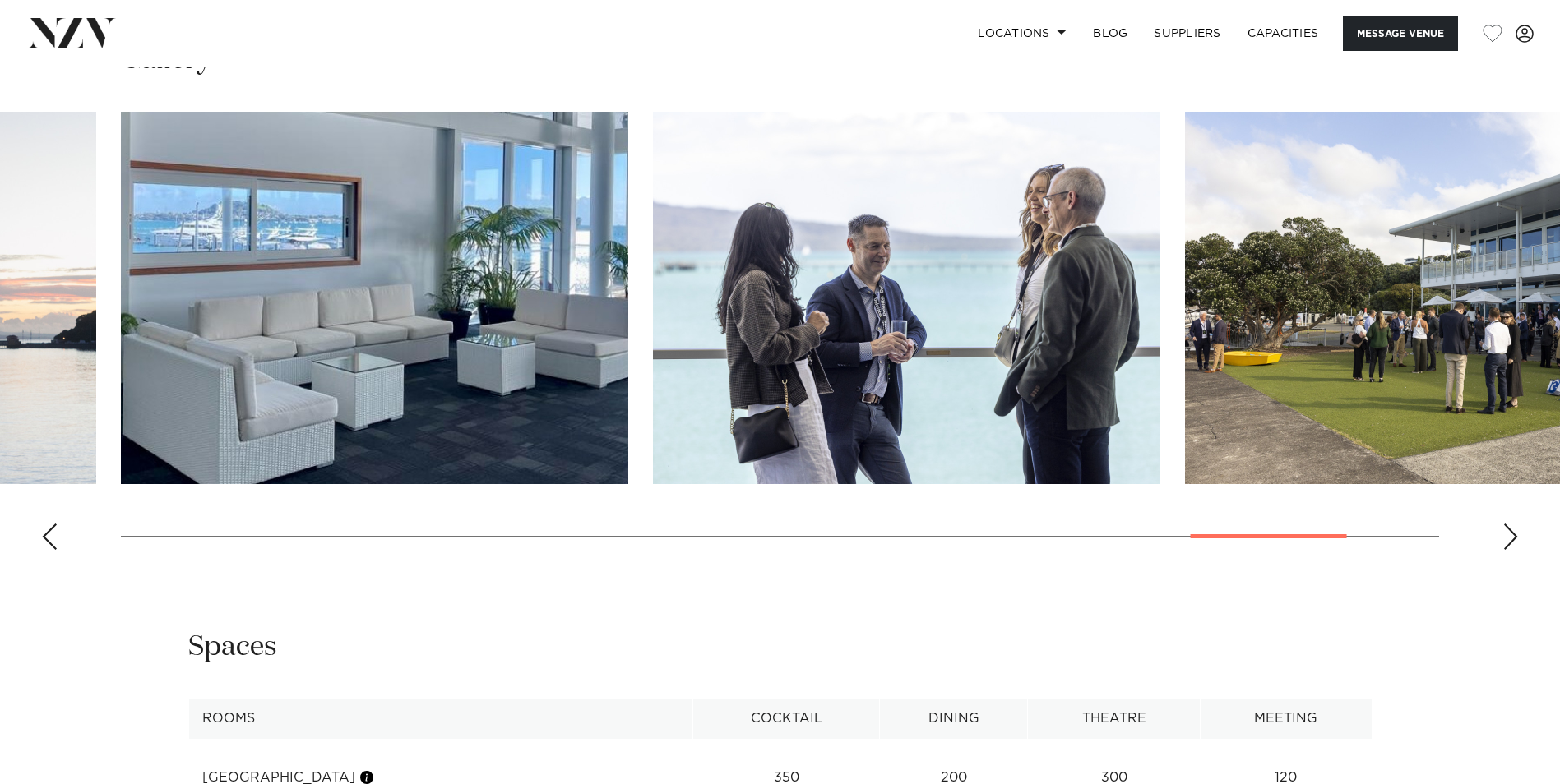
click at [46, 523] on div "Previous slide" at bounding box center [50, 536] width 17 height 27
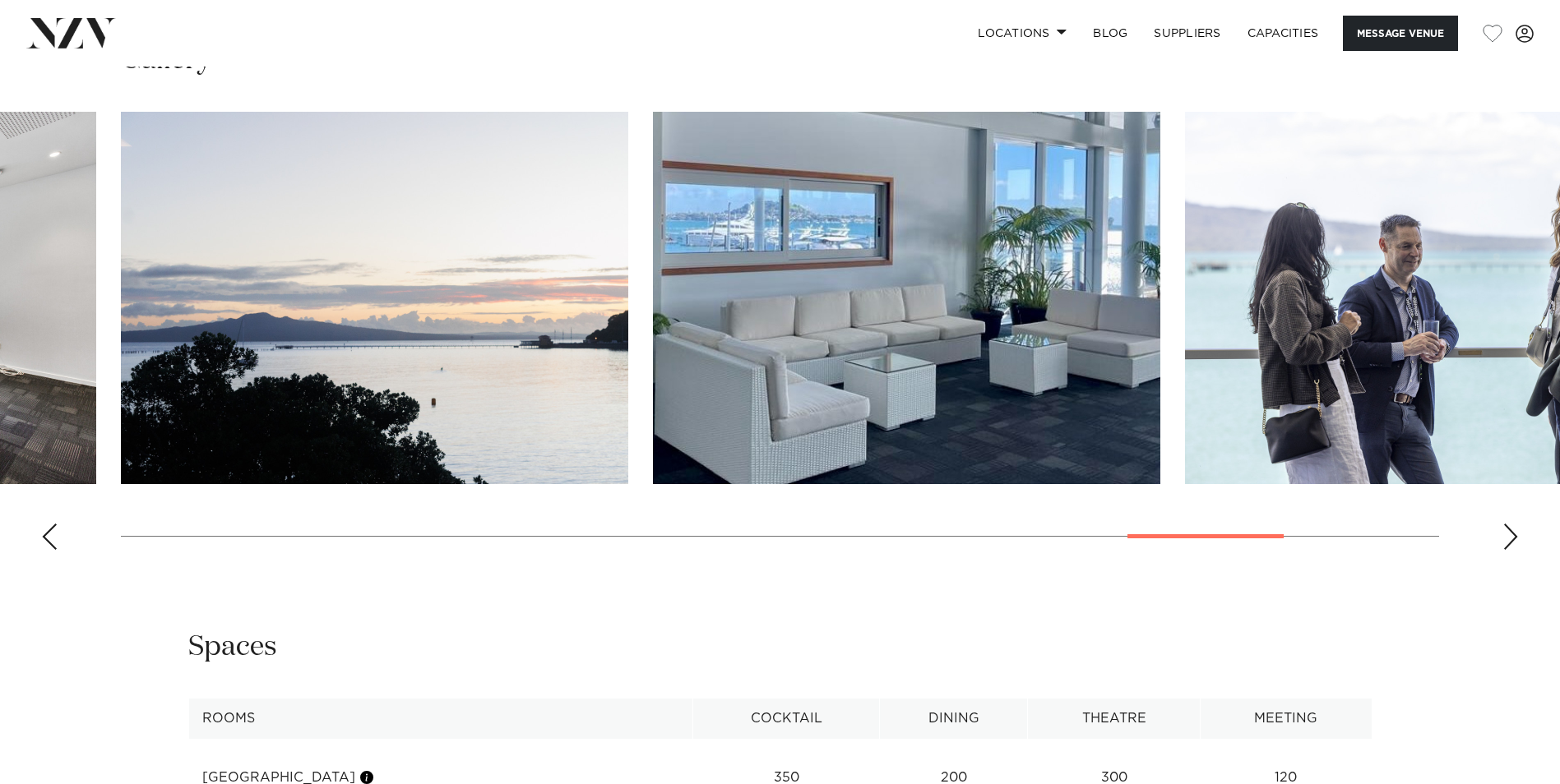
click at [47, 523] on div "Previous slide" at bounding box center [50, 536] width 17 height 27
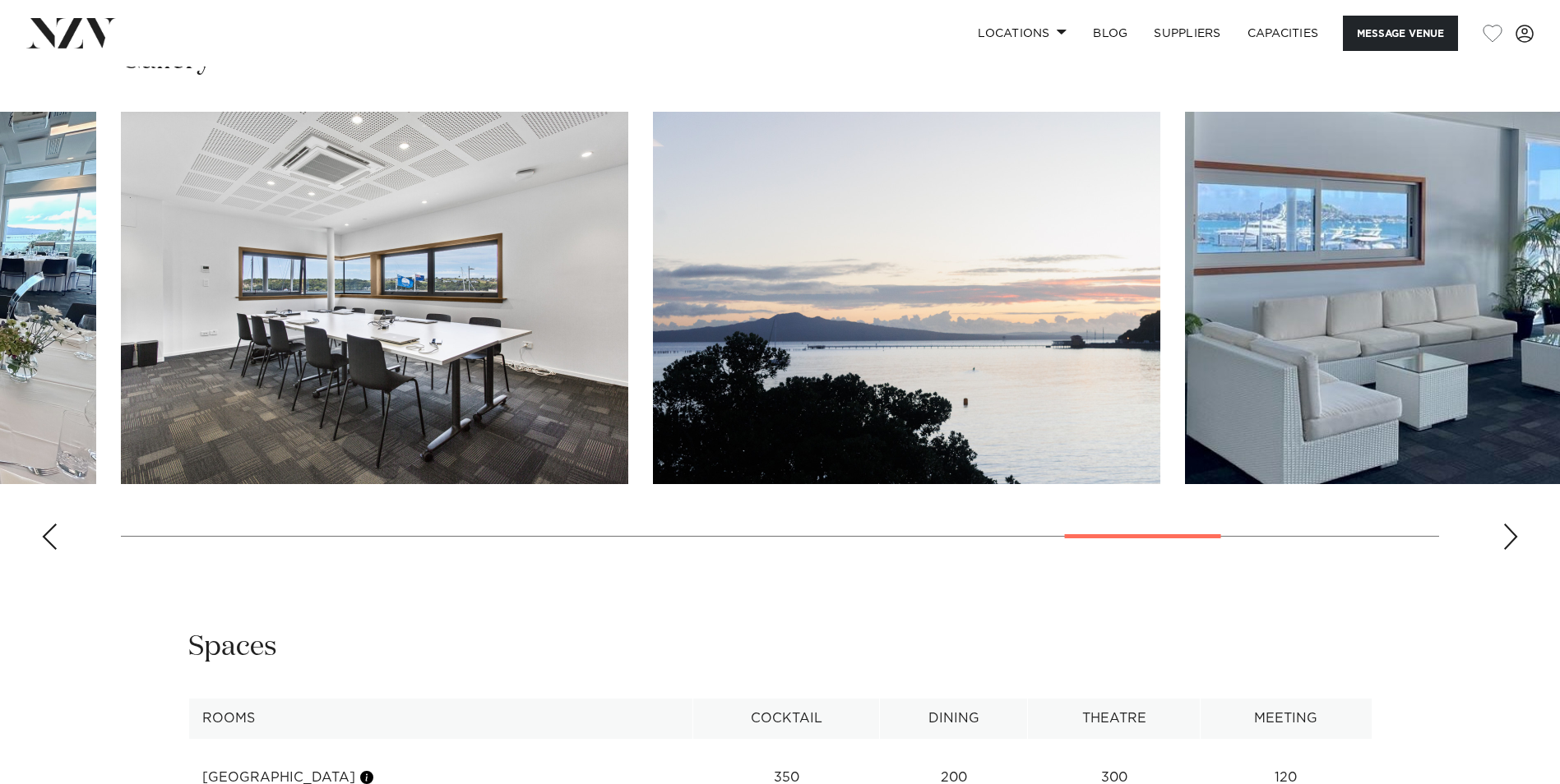
click at [47, 523] on div "Previous slide" at bounding box center [50, 536] width 17 height 27
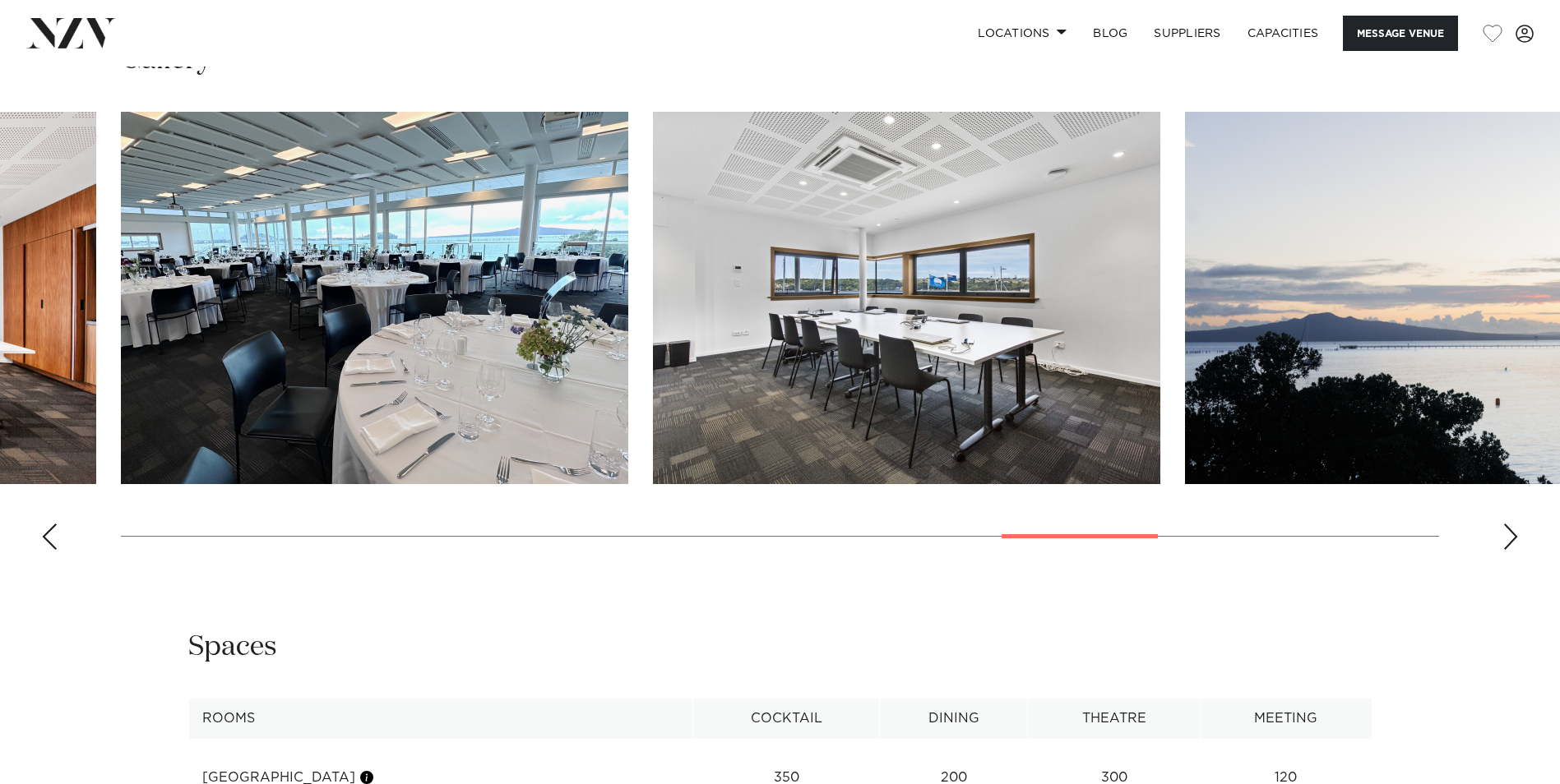
click at [47, 523] on div "Previous slide" at bounding box center [50, 536] width 17 height 27
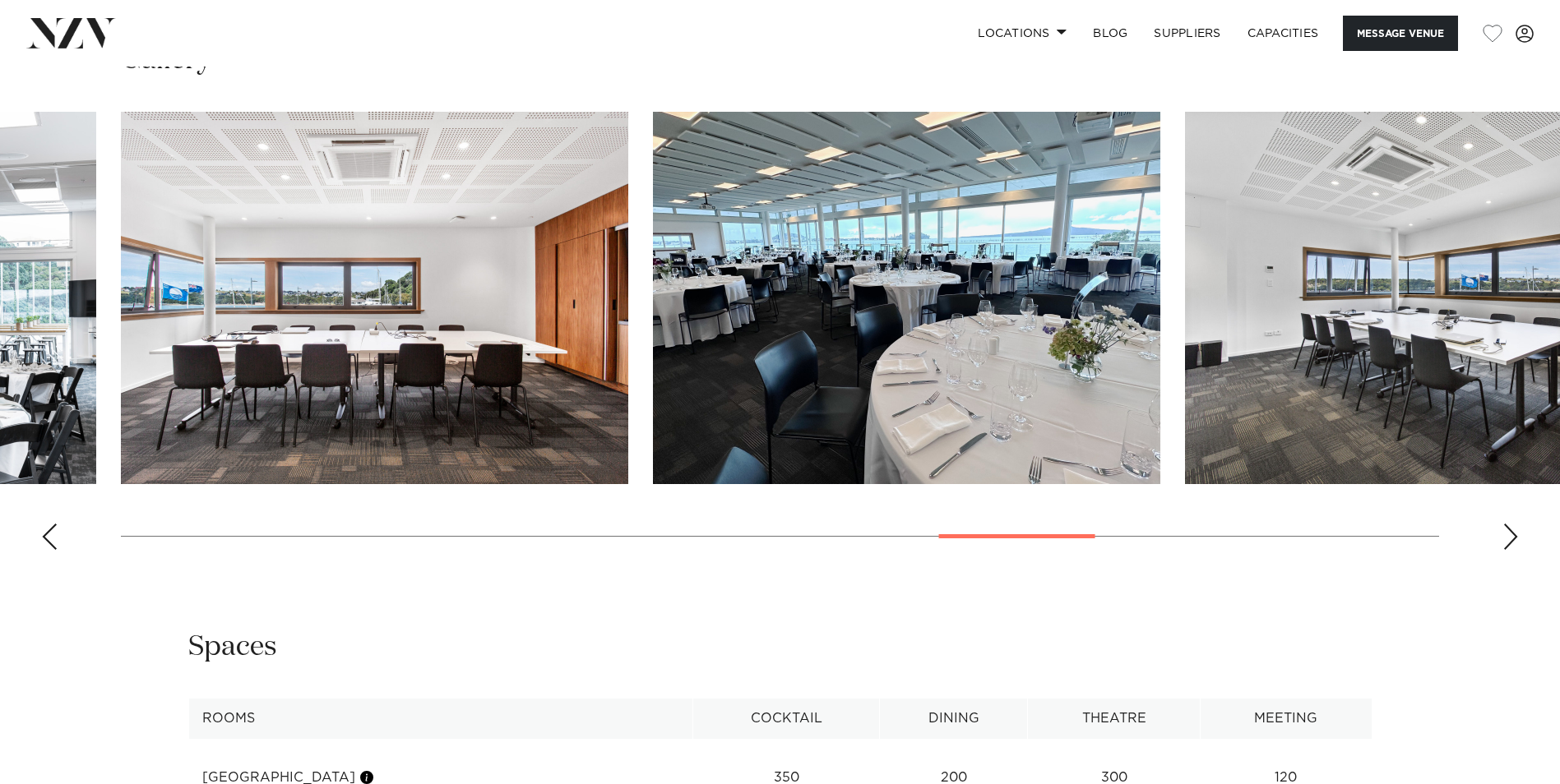
click at [47, 523] on div "Previous slide" at bounding box center [50, 536] width 17 height 27
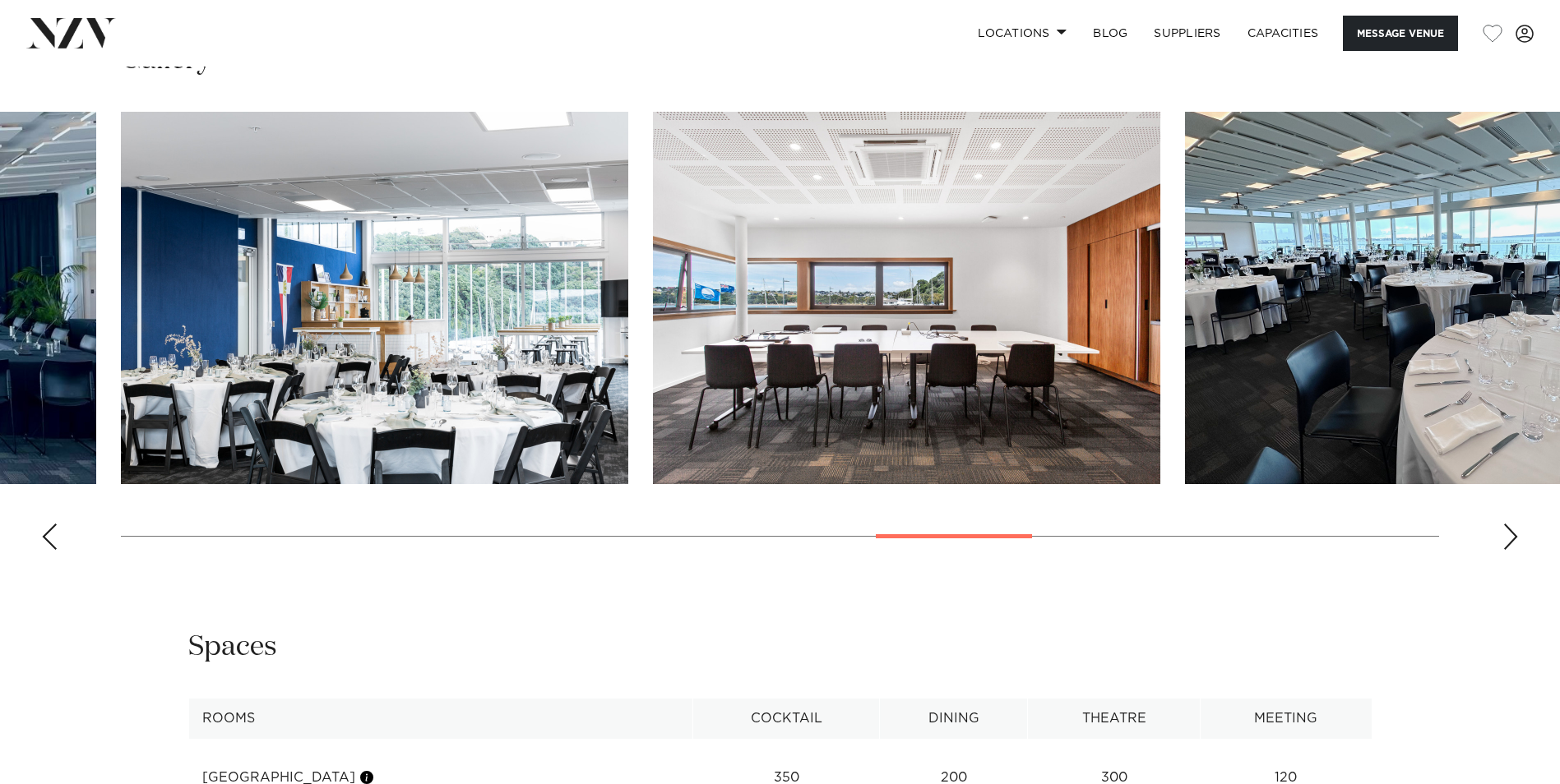
click at [48, 523] on div "Previous slide" at bounding box center [50, 536] width 17 height 27
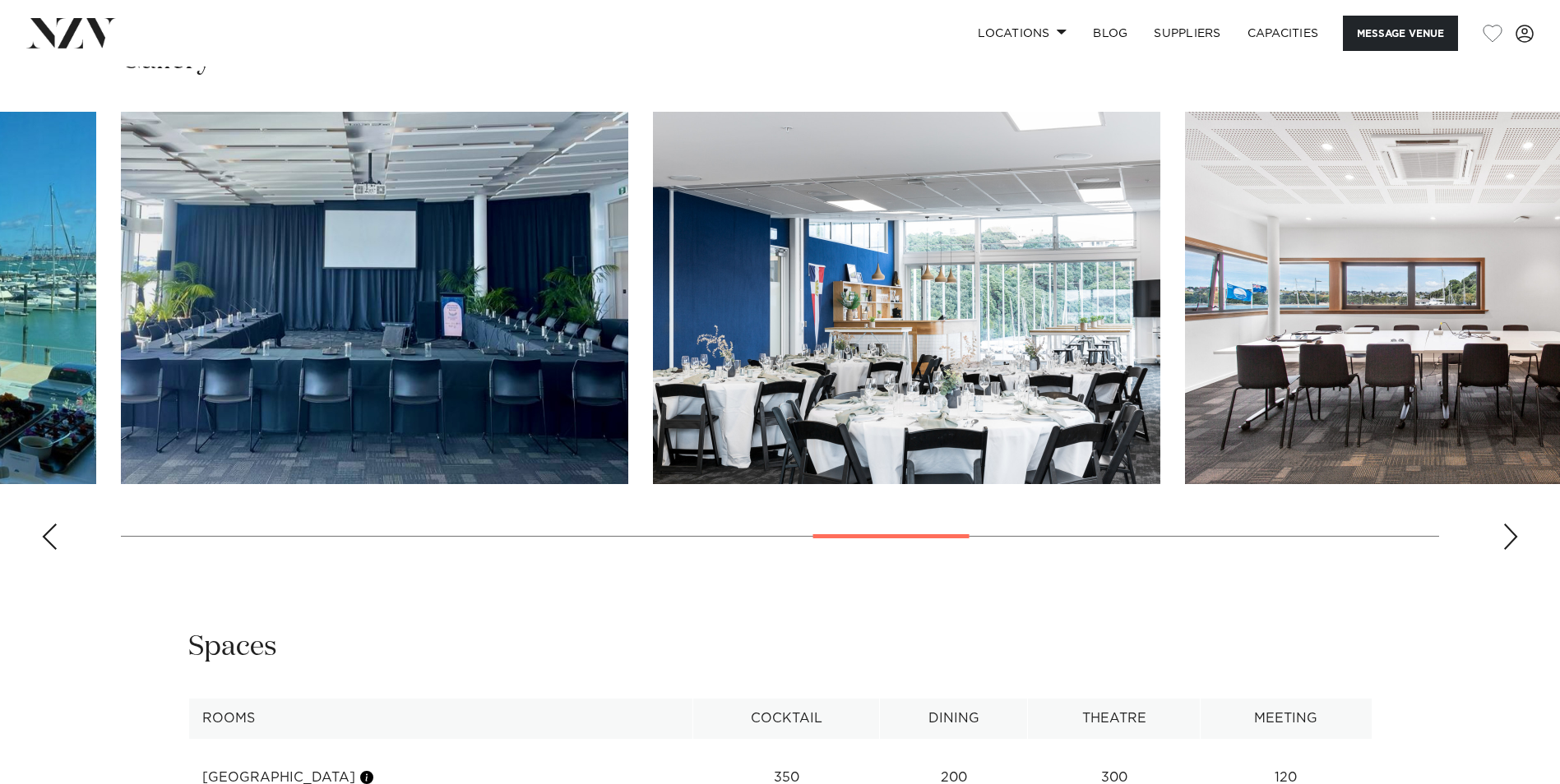
click at [48, 523] on div "Previous slide" at bounding box center [50, 536] width 17 height 27
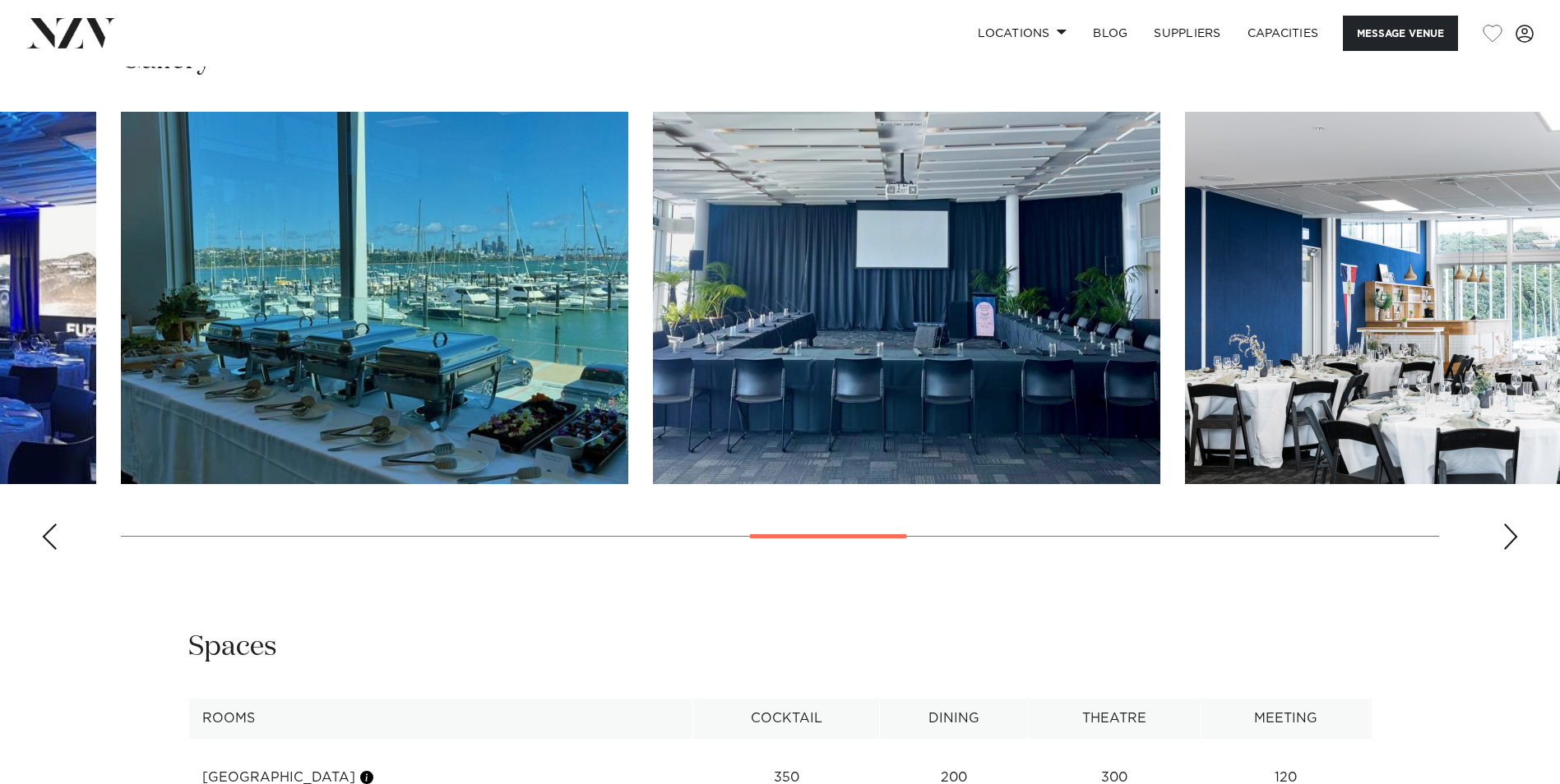
click at [48, 523] on div "Previous slide" at bounding box center [50, 536] width 17 height 27
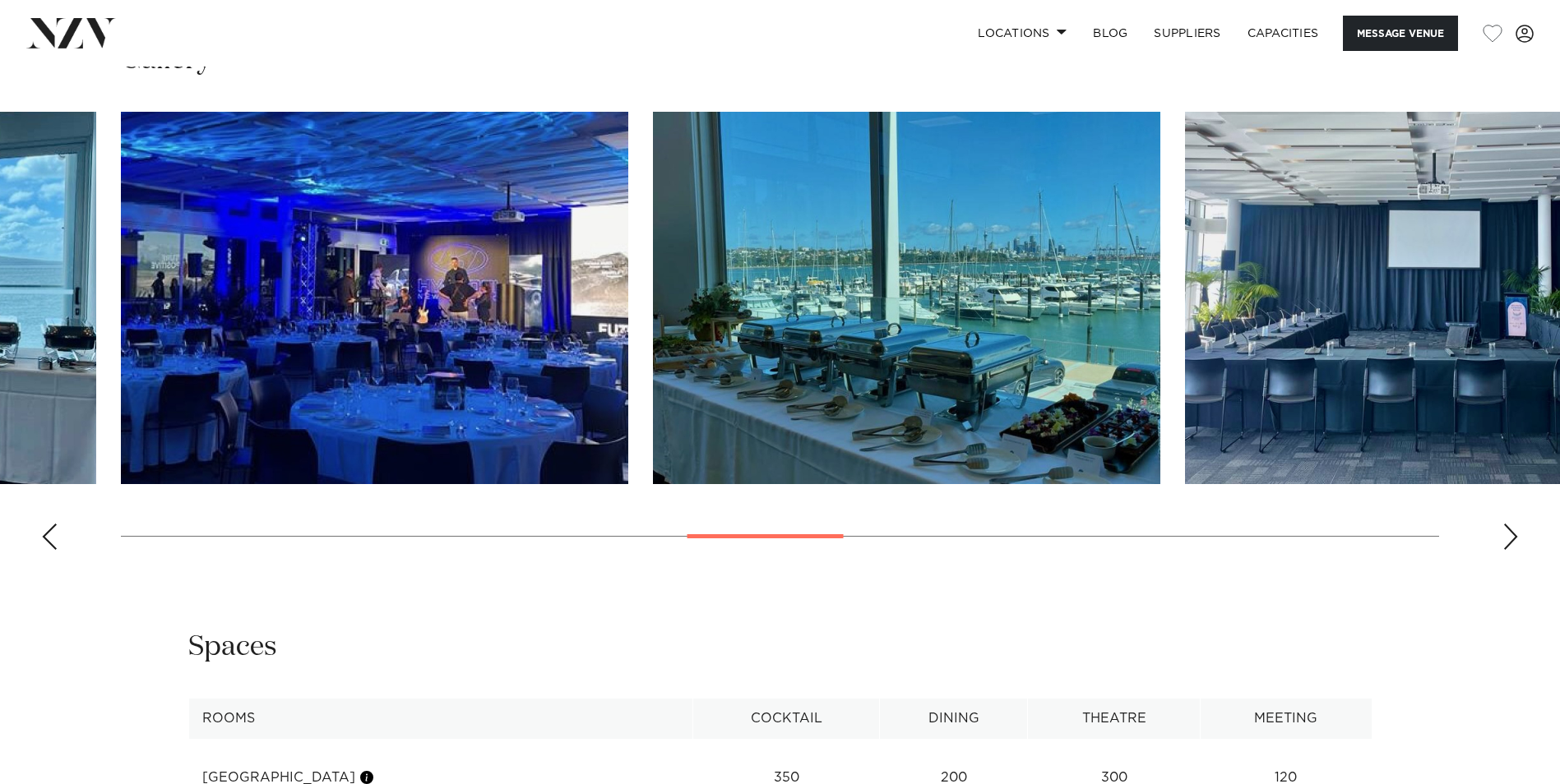
click at [48, 523] on div "Previous slide" at bounding box center [50, 536] width 17 height 27
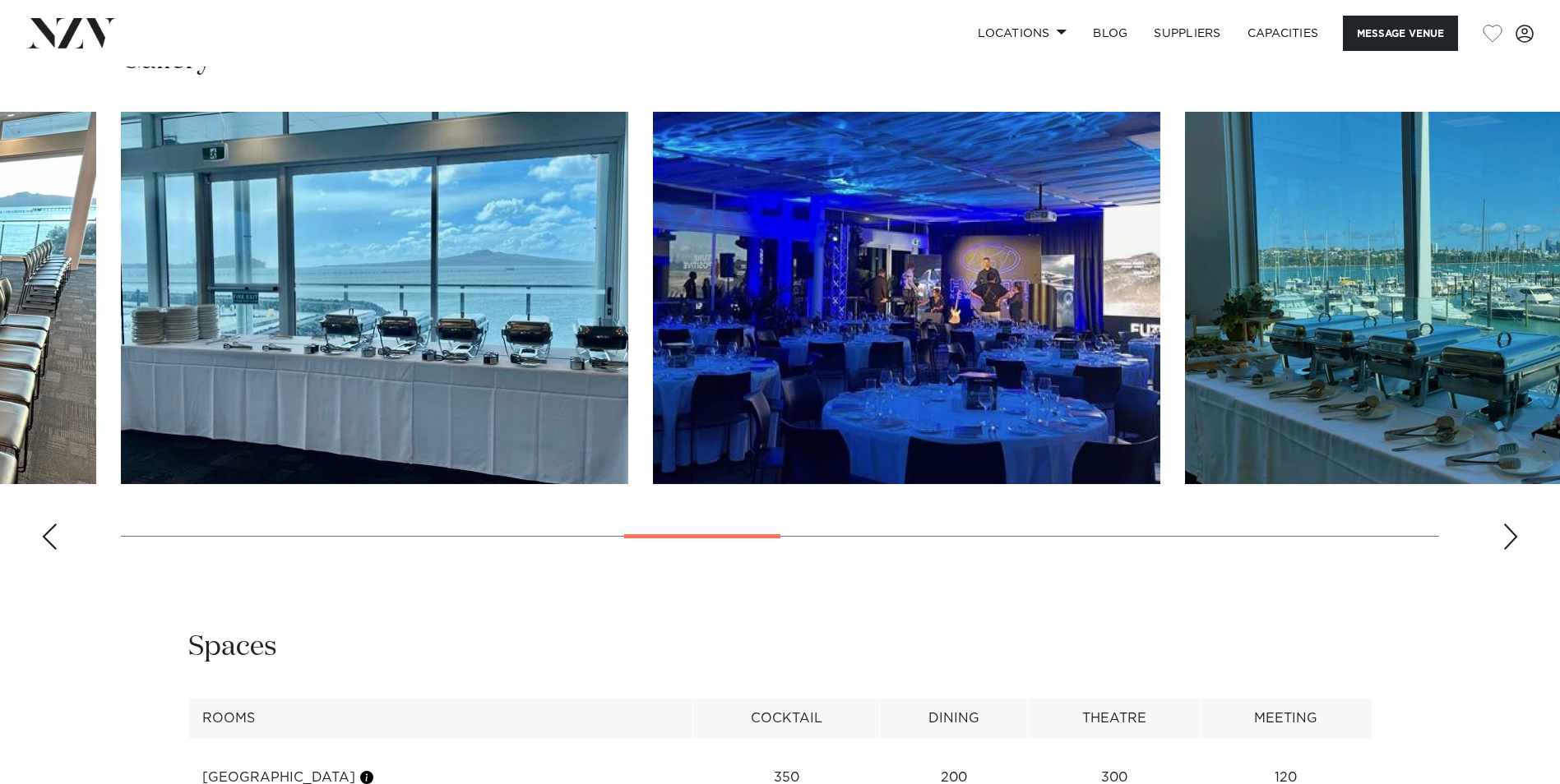
click at [51, 524] on div "Previous slide" at bounding box center [50, 536] width 17 height 27
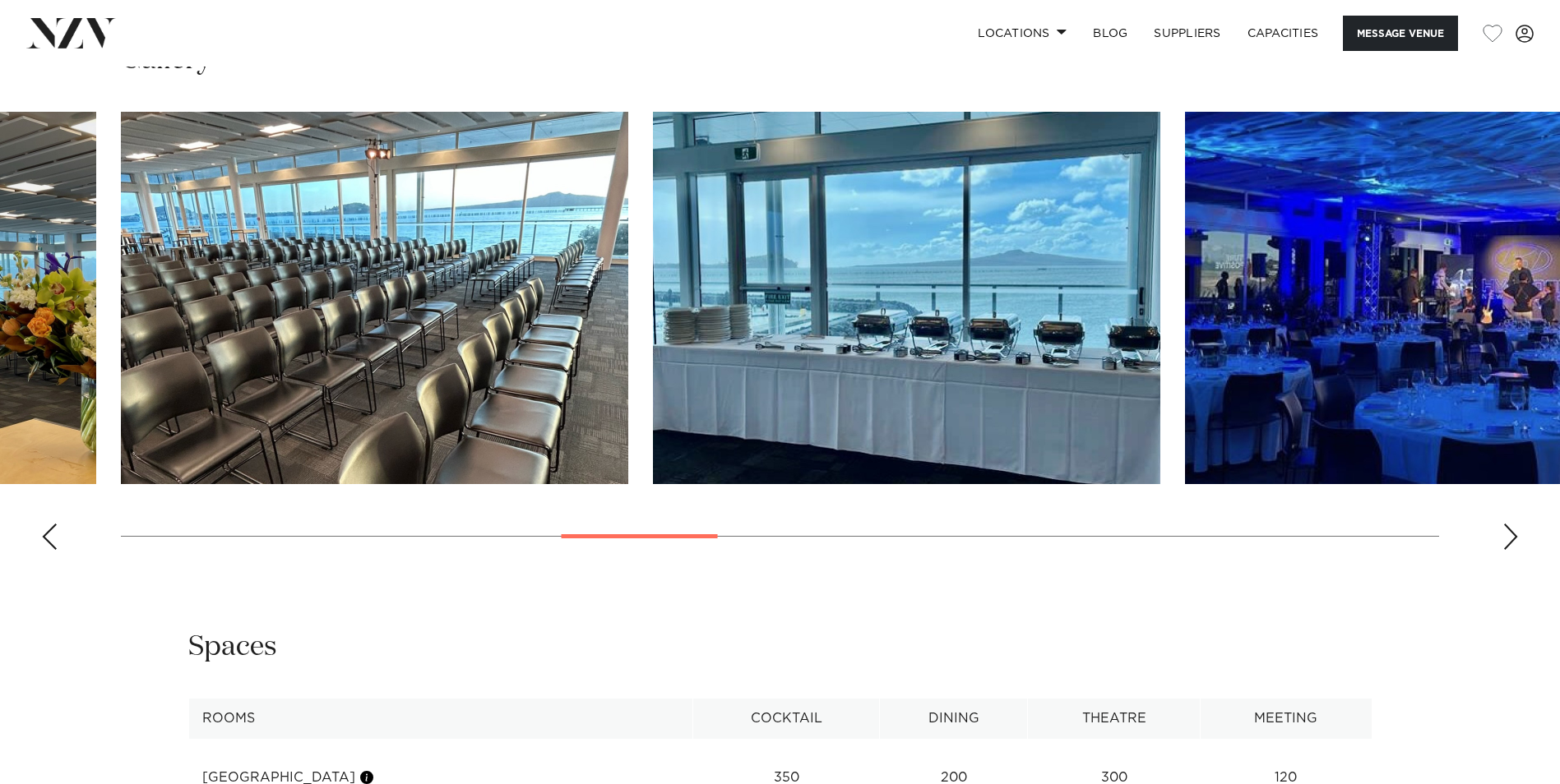
click at [51, 524] on div "Previous slide" at bounding box center [50, 536] width 17 height 27
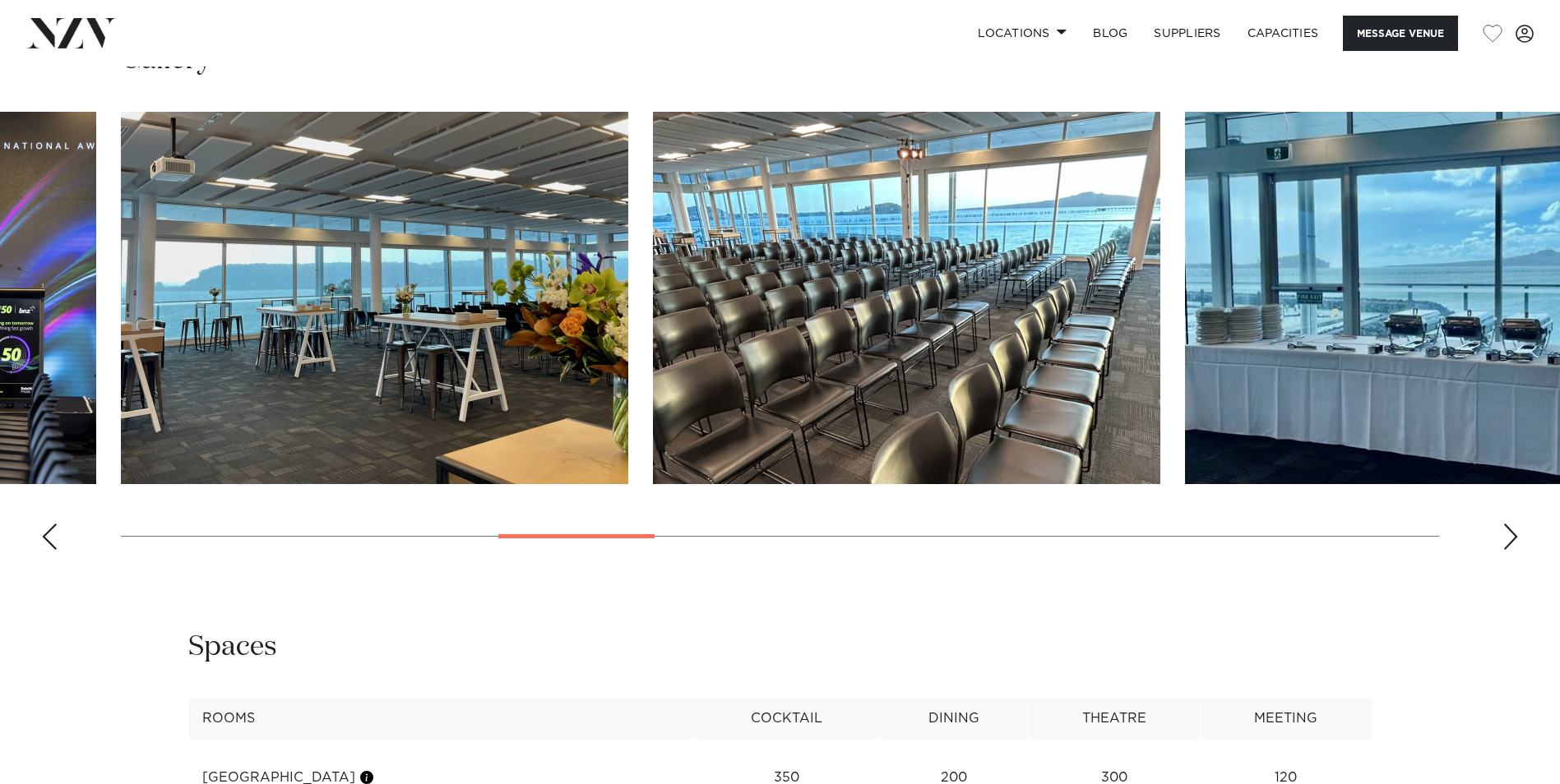
click at [51, 524] on div "Previous slide" at bounding box center [50, 536] width 17 height 27
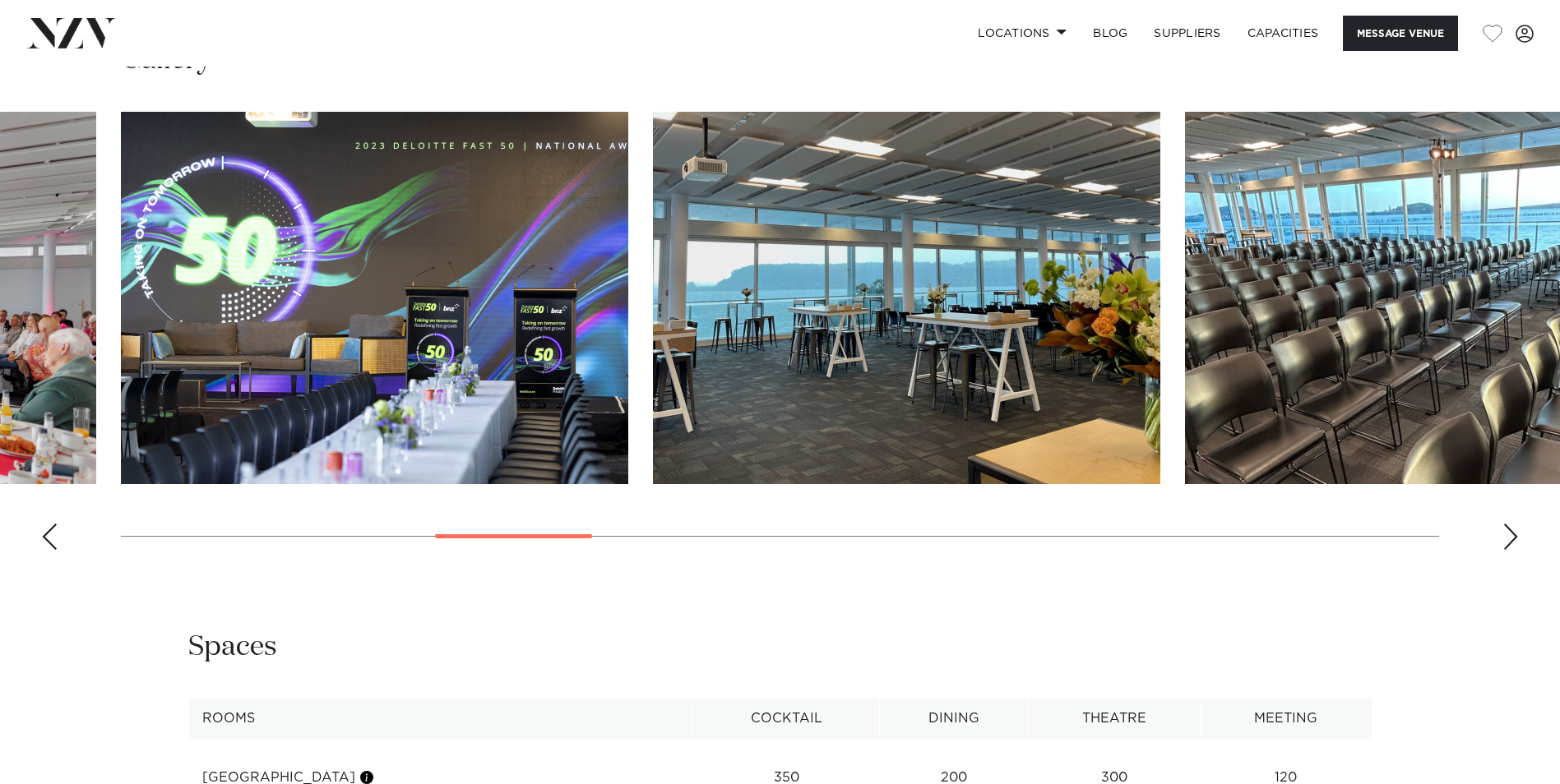
click at [51, 524] on div "Previous slide" at bounding box center [50, 536] width 17 height 27
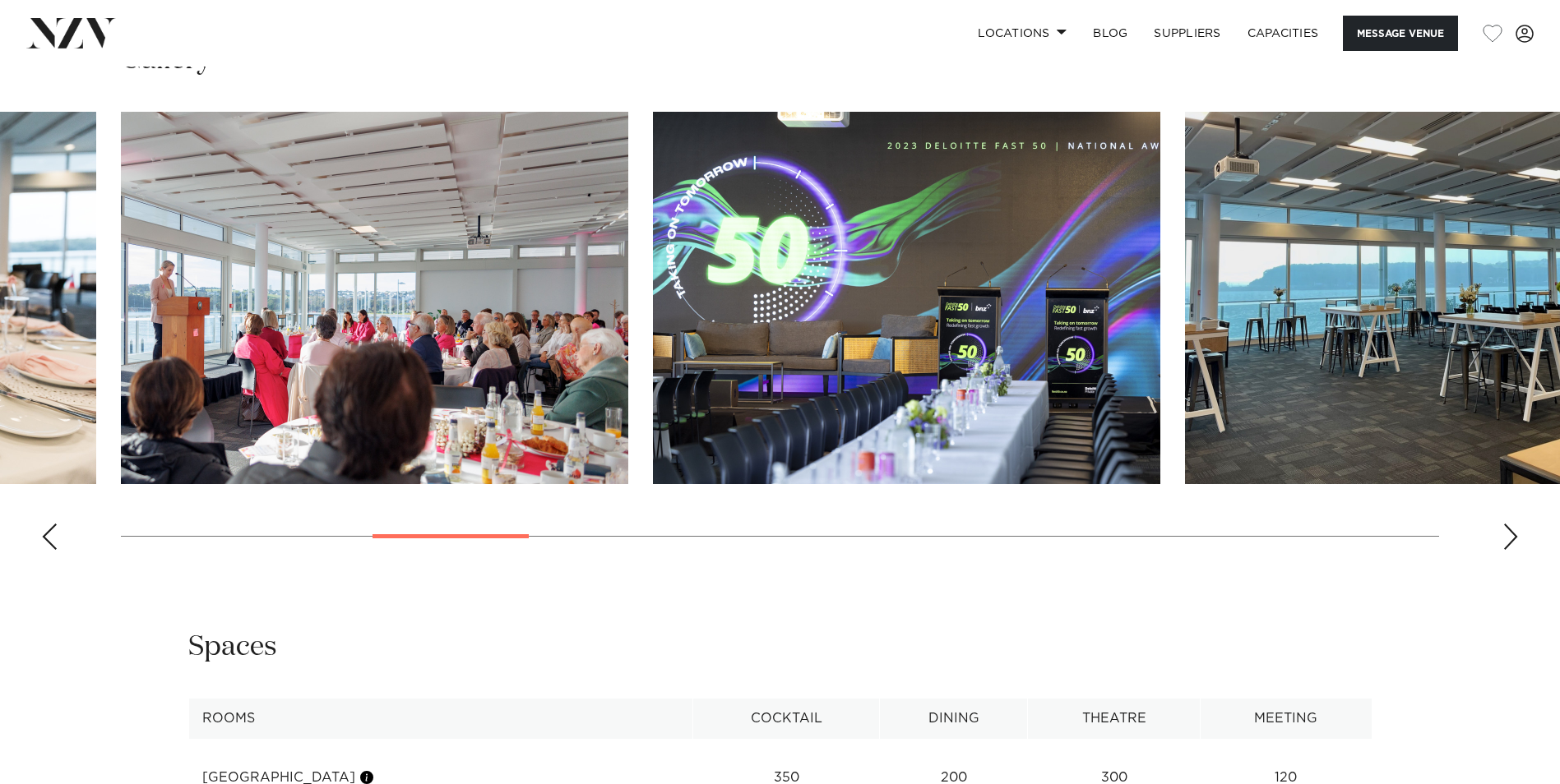
click at [51, 524] on div "Previous slide" at bounding box center [50, 536] width 17 height 27
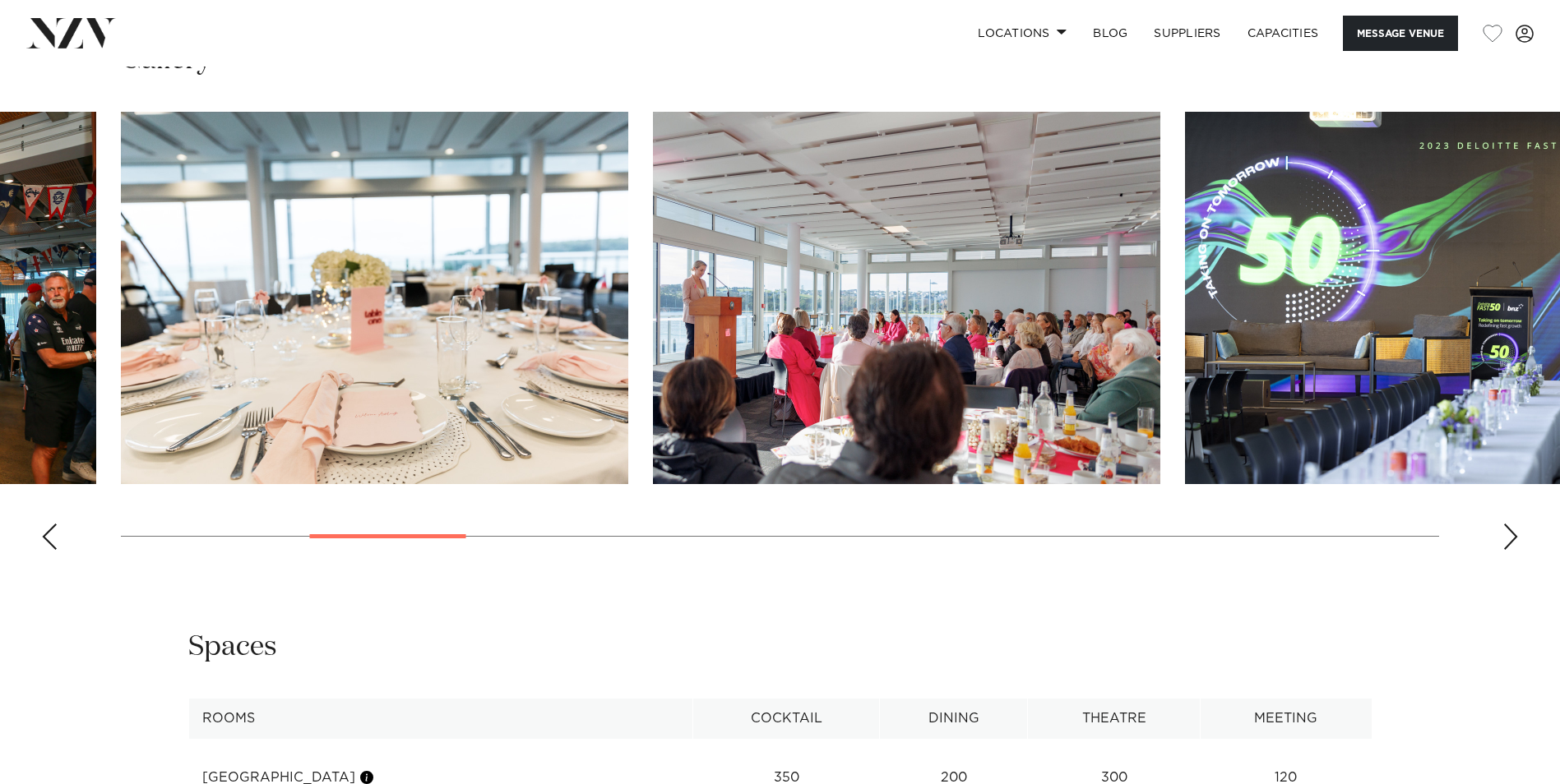
click at [51, 524] on div "Previous slide" at bounding box center [50, 536] width 17 height 27
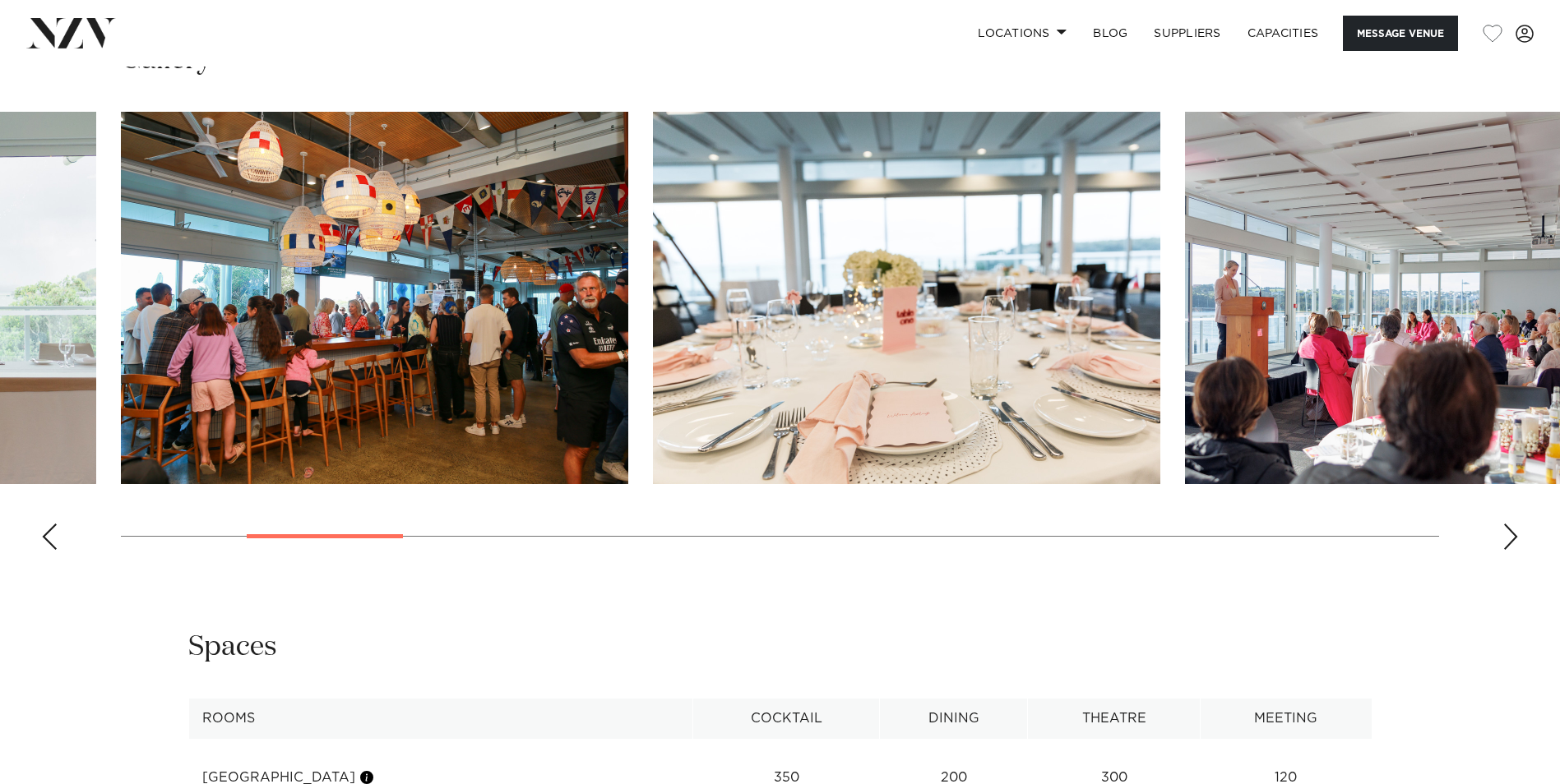
click at [51, 524] on div "Previous slide" at bounding box center [50, 536] width 17 height 27
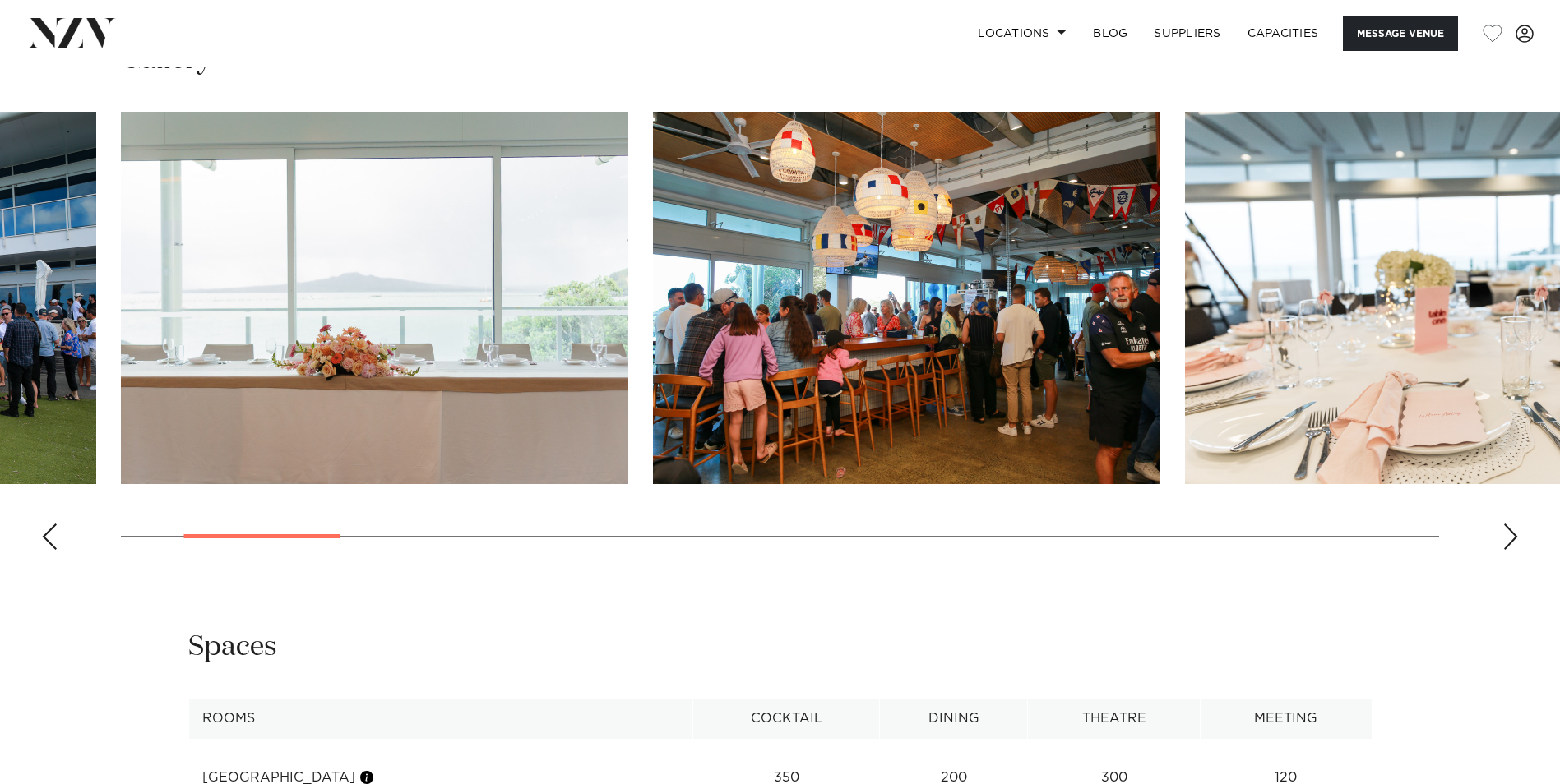
click at [51, 524] on div "Previous slide" at bounding box center [50, 536] width 17 height 27
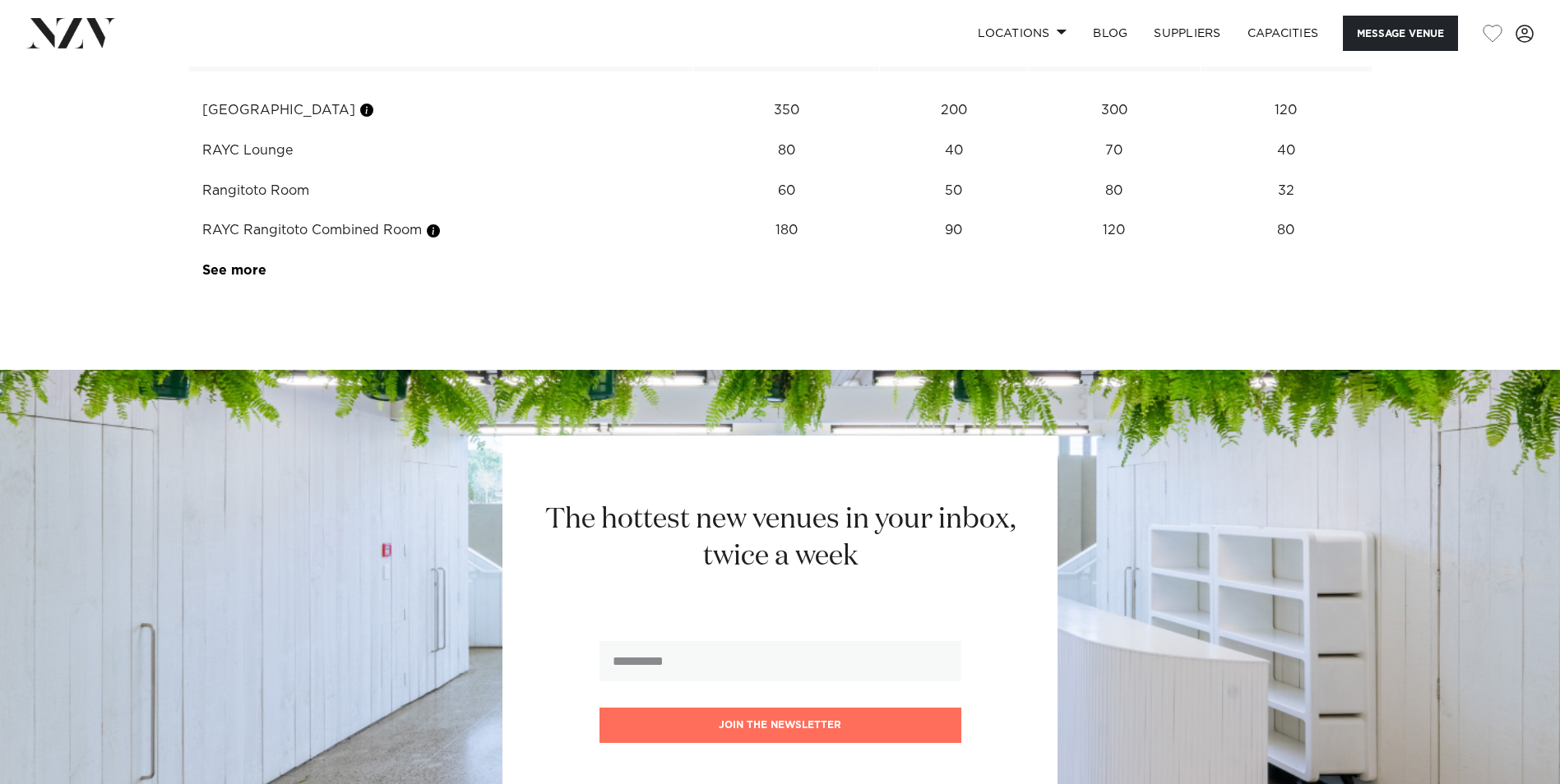
scroll to position [2301, 0]
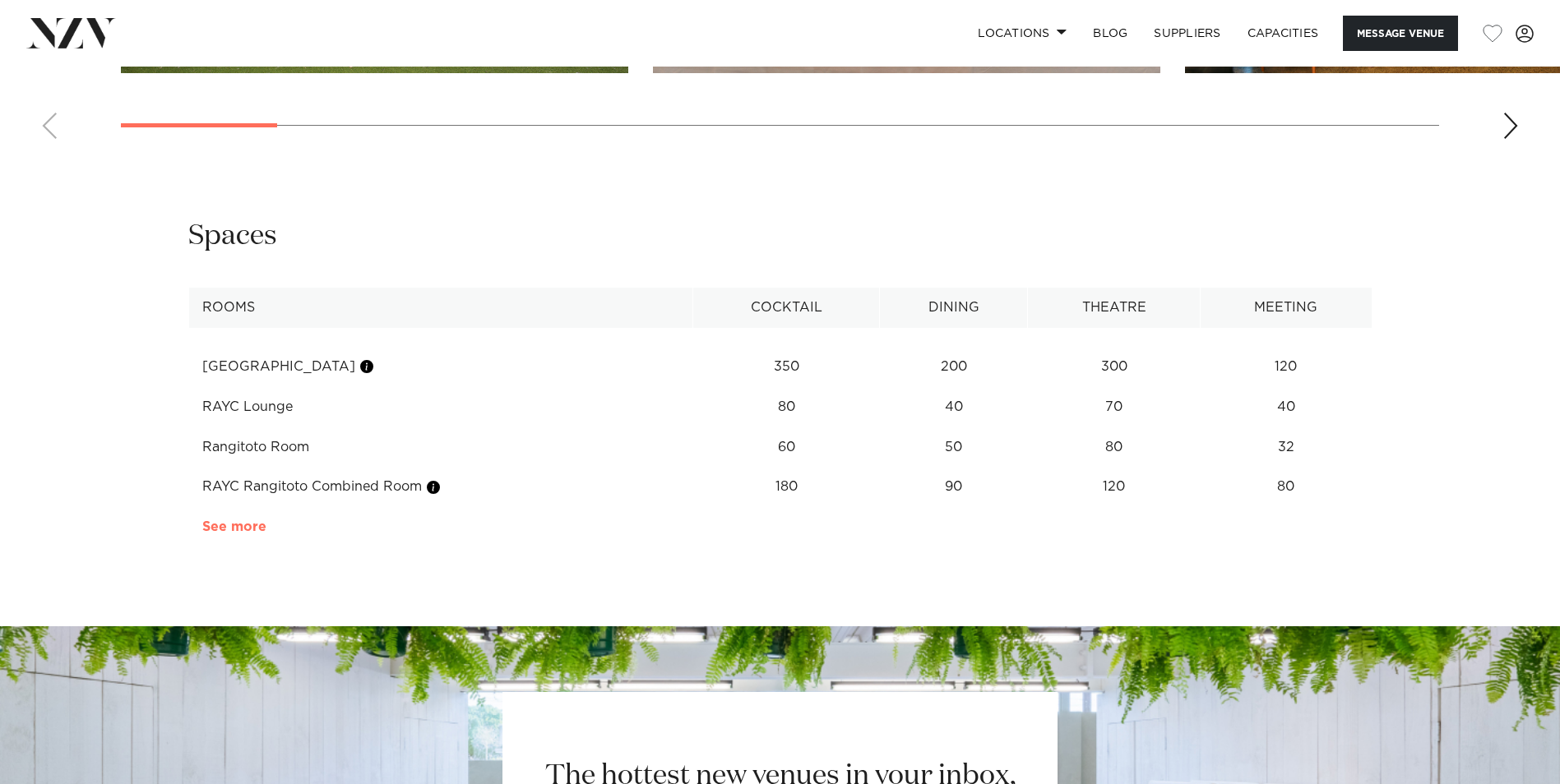
click at [226, 521] on link "See more" at bounding box center [265, 527] width 128 height 13
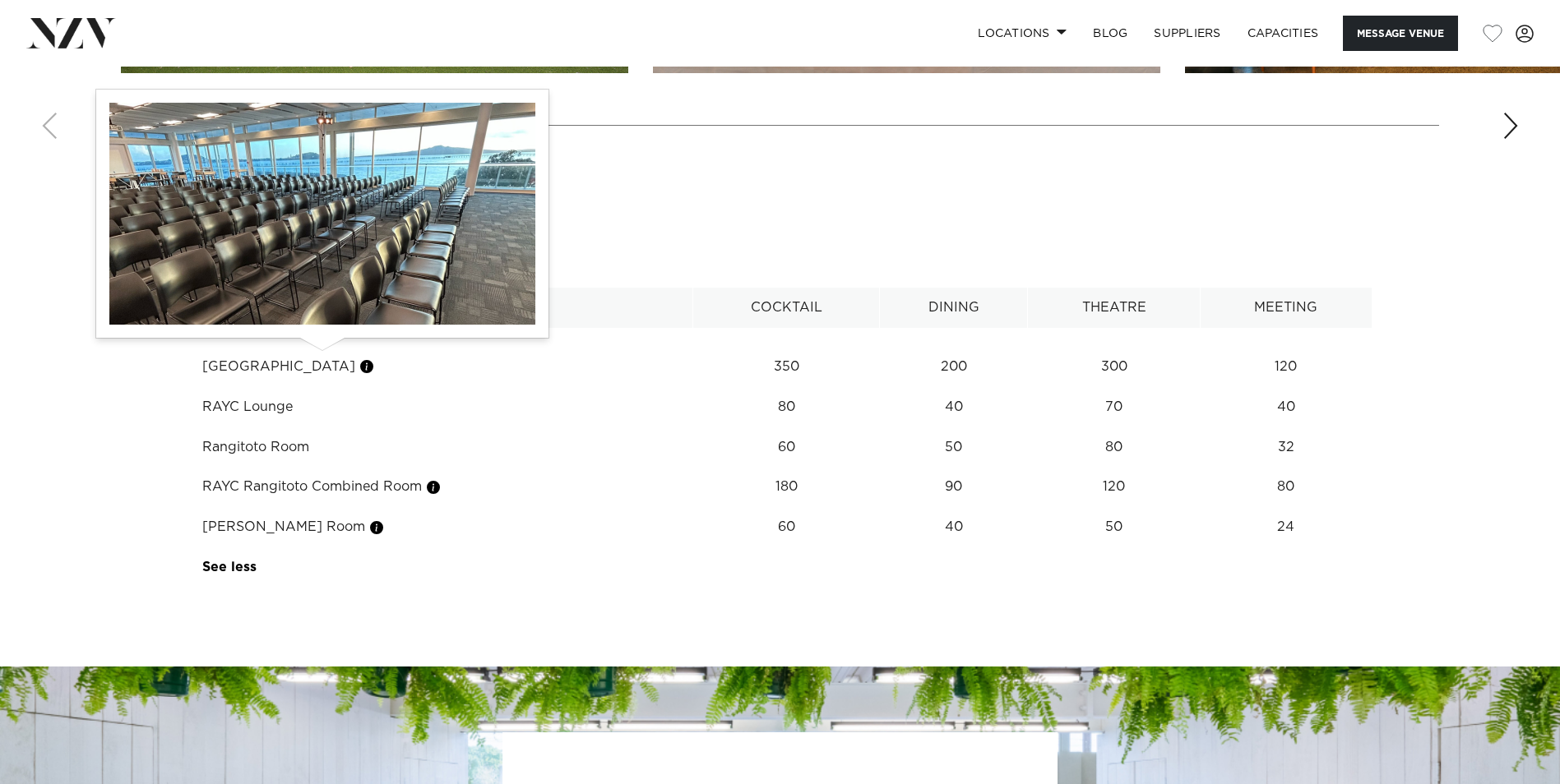
click at [358, 358] on button "button" at bounding box center [367, 367] width 17 height 17
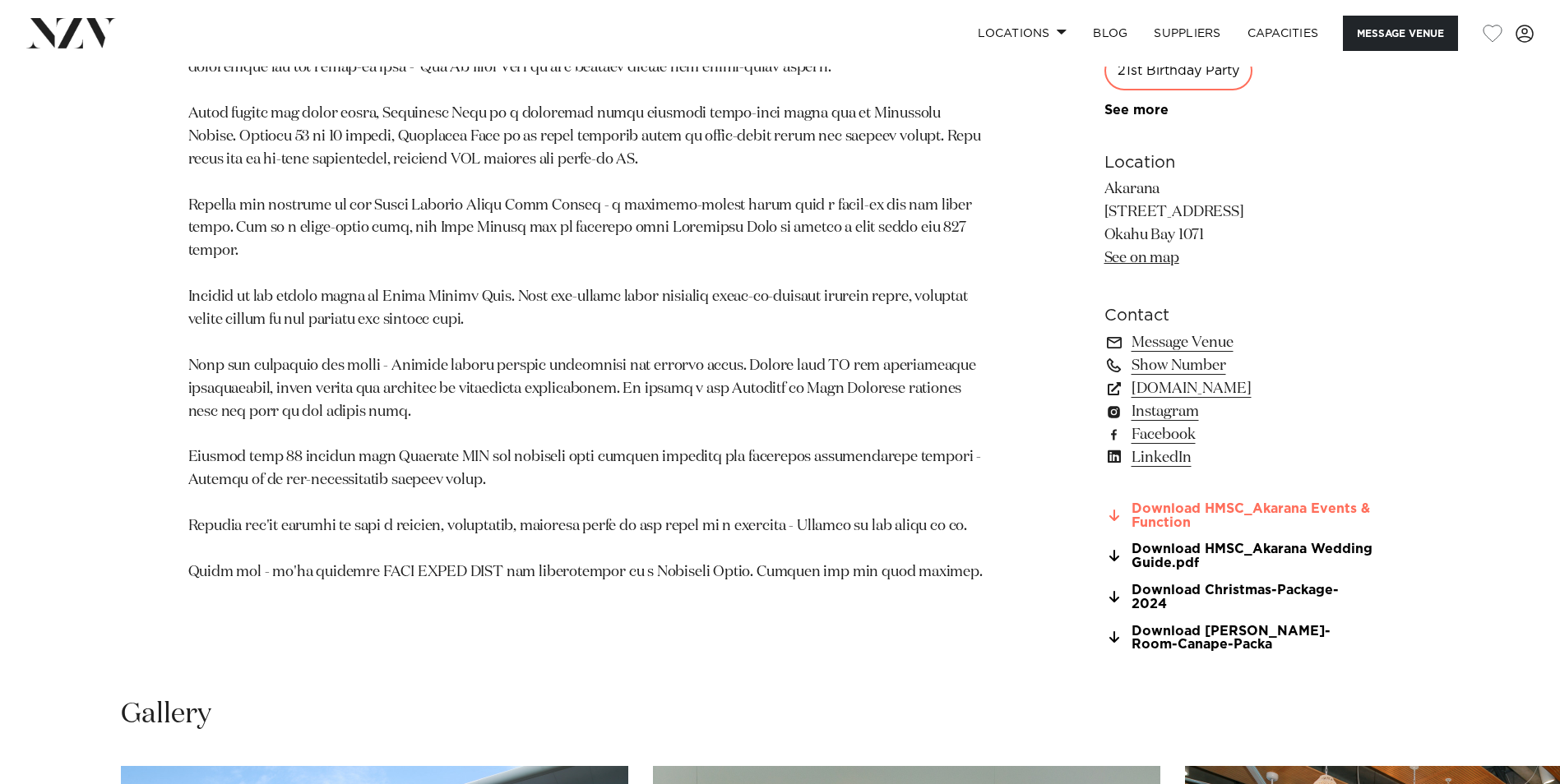
scroll to position [1316, 0]
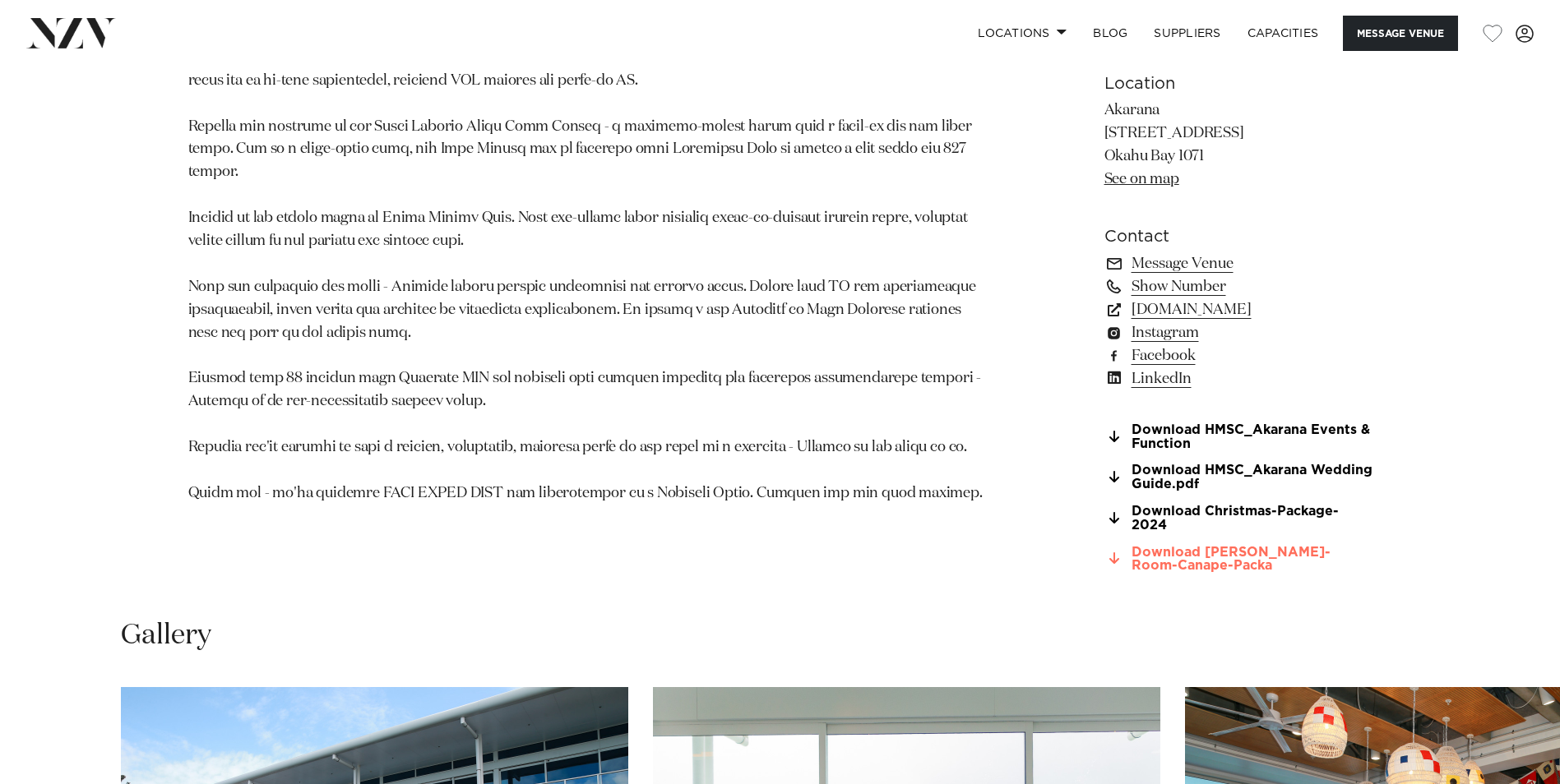
click at [1211, 548] on link "Download [PERSON_NAME]-Room-Canape-Packa" at bounding box center [1237, 559] width 268 height 28
drag, startPoint x: 436, startPoint y: 430, endPoint x: 632, endPoint y: 431, distance: 196.0
click at [632, 431] on p at bounding box center [587, 196] width 799 height 619
drag, startPoint x: 632, startPoint y: 431, endPoint x: 634, endPoint y: 440, distance: 9.2
click at [634, 440] on p at bounding box center [587, 196] width 799 height 619
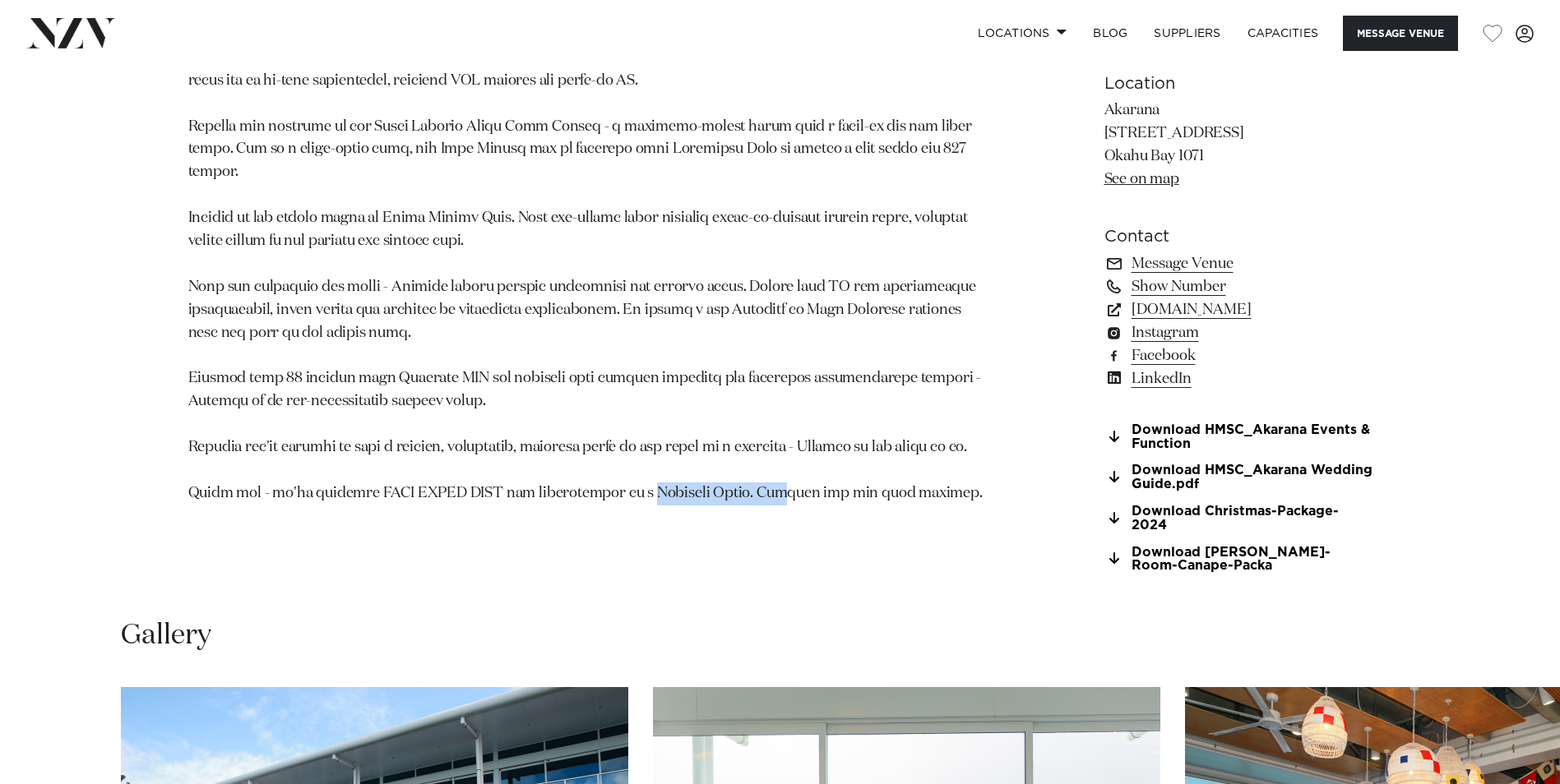
drag, startPoint x: 620, startPoint y: 440, endPoint x: 752, endPoint y: 440, distance: 132.0
click at [752, 440] on p at bounding box center [587, 196] width 799 height 619
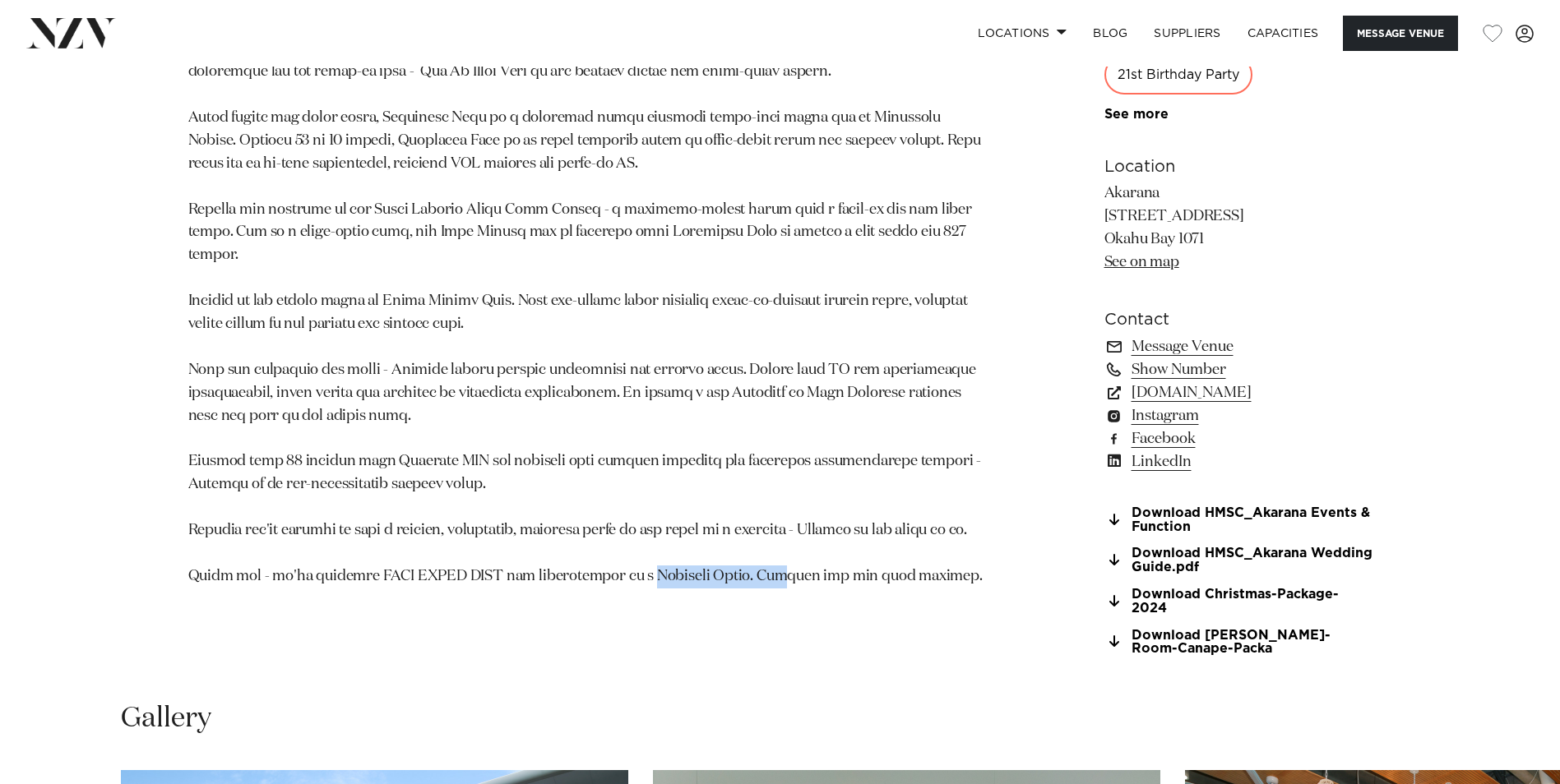
scroll to position [1233, 0]
click at [1160, 389] on link "[DOMAIN_NAME]" at bounding box center [1237, 392] width 268 height 23
